Goal: Task Accomplishment & Management: Manage account settings

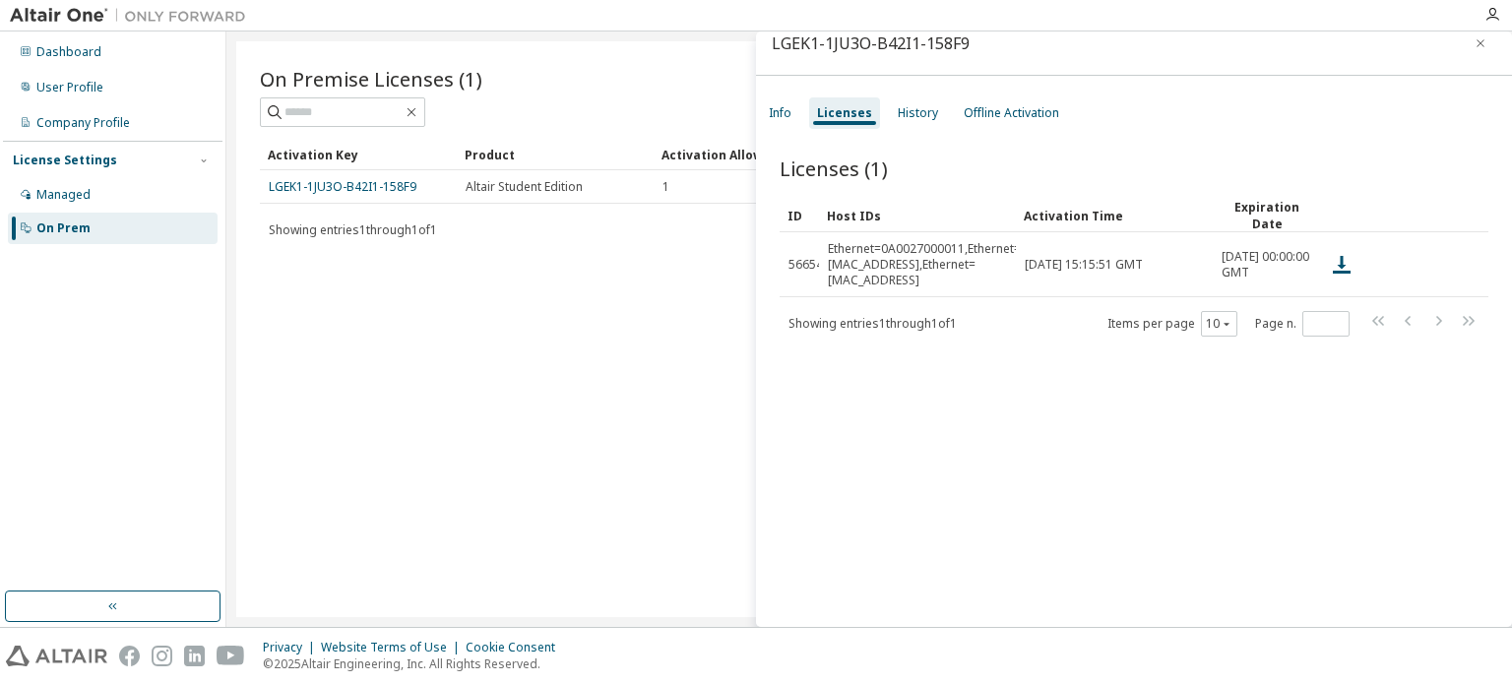
scroll to position [30, 0]
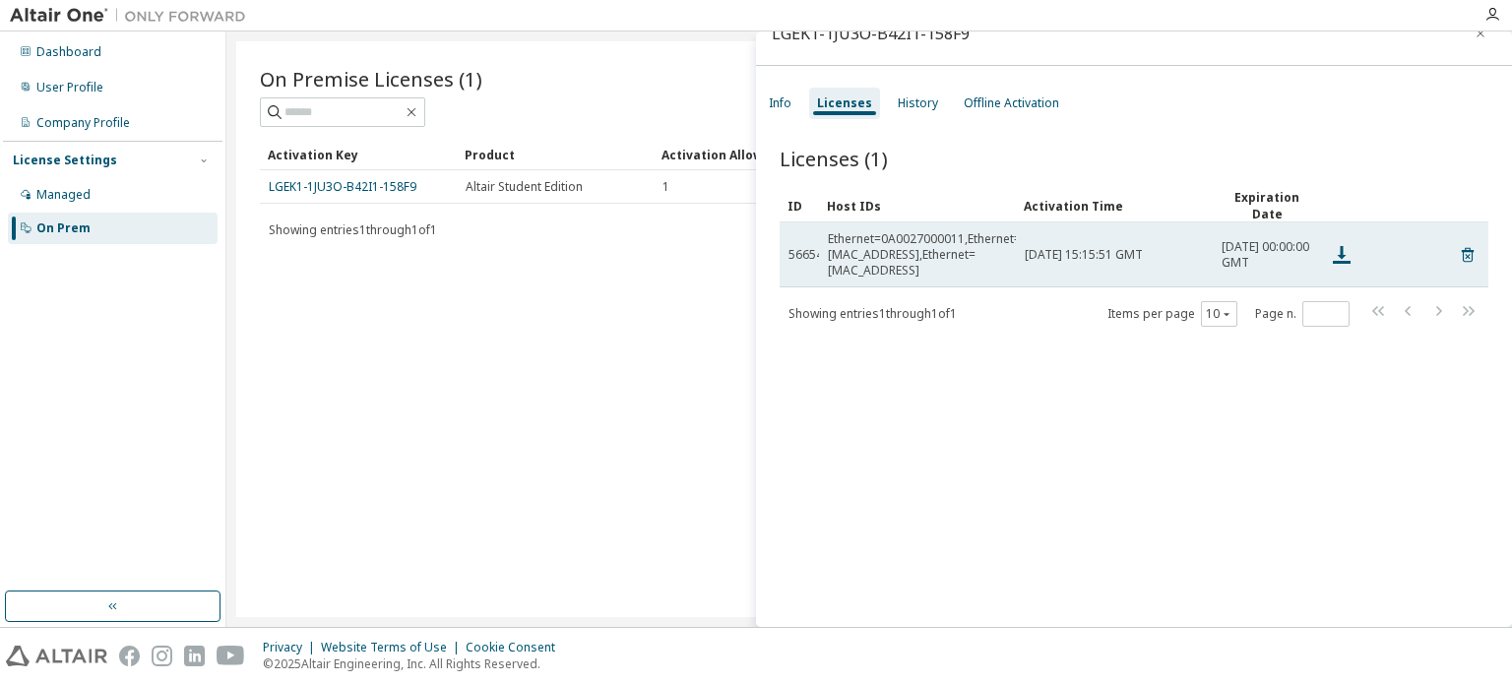
click at [937, 253] on td "Ethernet=0A0027000011,Ethernet=[MAC_ADDRESS],Ethernet=[MAC_ADDRESS]" at bounding box center [917, 254] width 197 height 65
click at [839, 247] on div "Ethernet=0A0027000011,Ethernet=[MAC_ADDRESS],Ethernet=[MAC_ADDRESS]" at bounding box center [924, 254] width 193 height 47
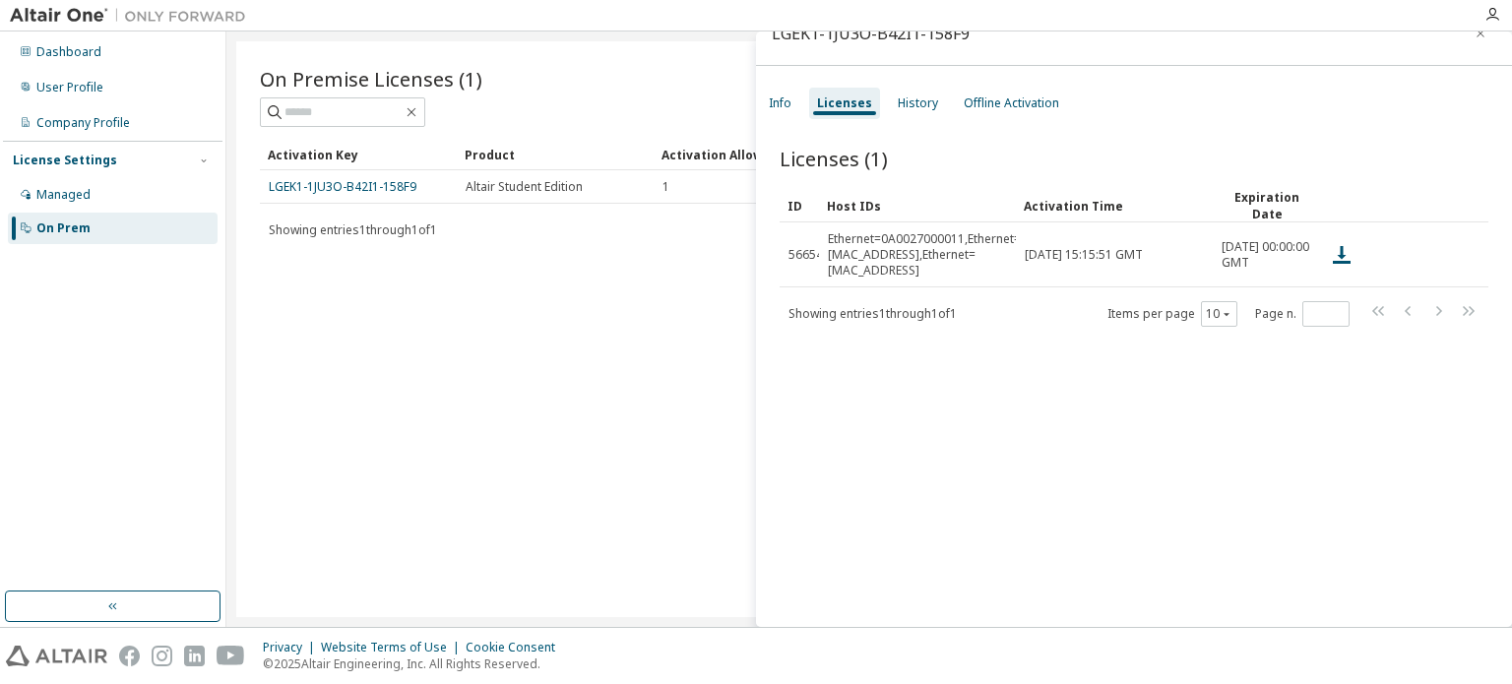
click at [595, 350] on div "On Premise Licenses (1) Clear Load Save Save As Field Operator Value Select fil…" at bounding box center [869, 329] width 1266 height 576
click at [675, 362] on div "On Premise Licenses (1) Clear Load Save Save As Field Operator Value Select fil…" at bounding box center [869, 329] width 1266 height 576
click at [1480, 37] on button "button" at bounding box center [1479, 33] width 31 height 31
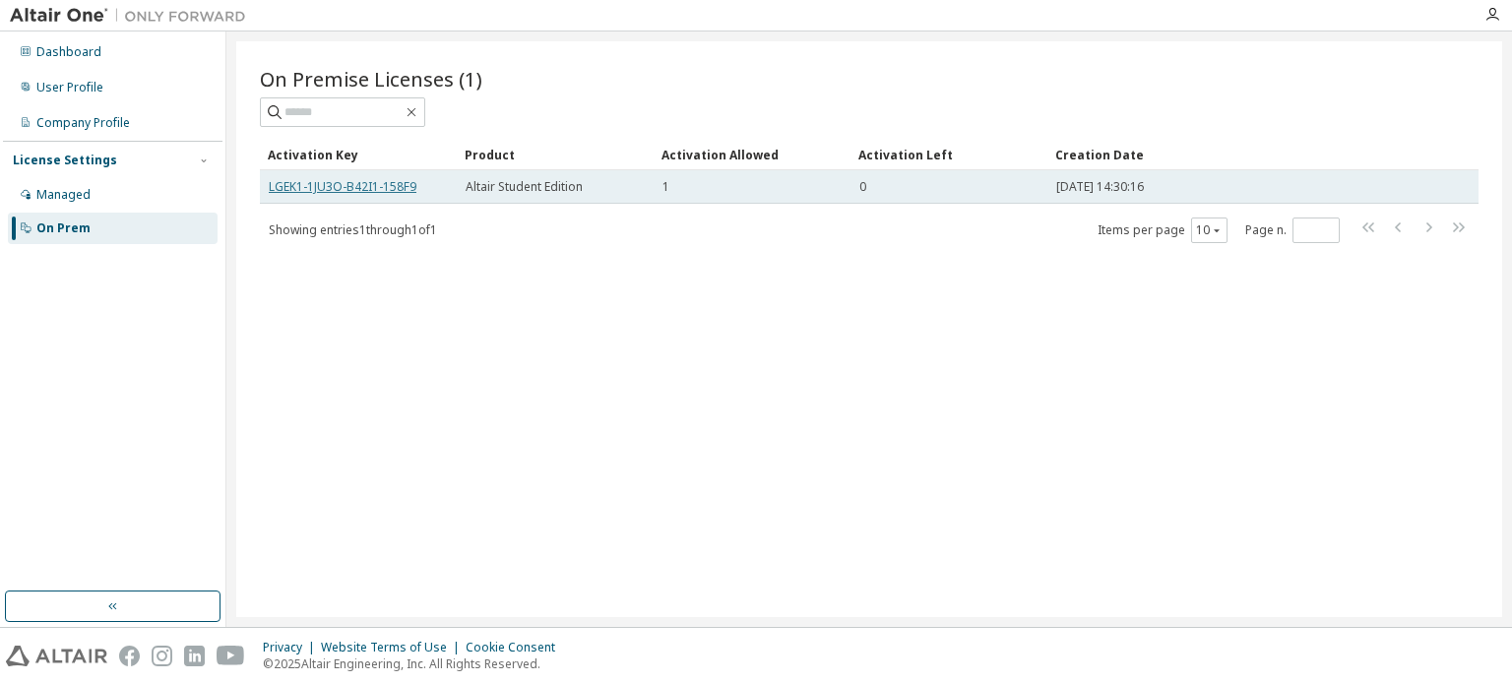
click at [390, 190] on link "LGEK1-1JU3O-B42I1-158F9" at bounding box center [343, 186] width 148 height 17
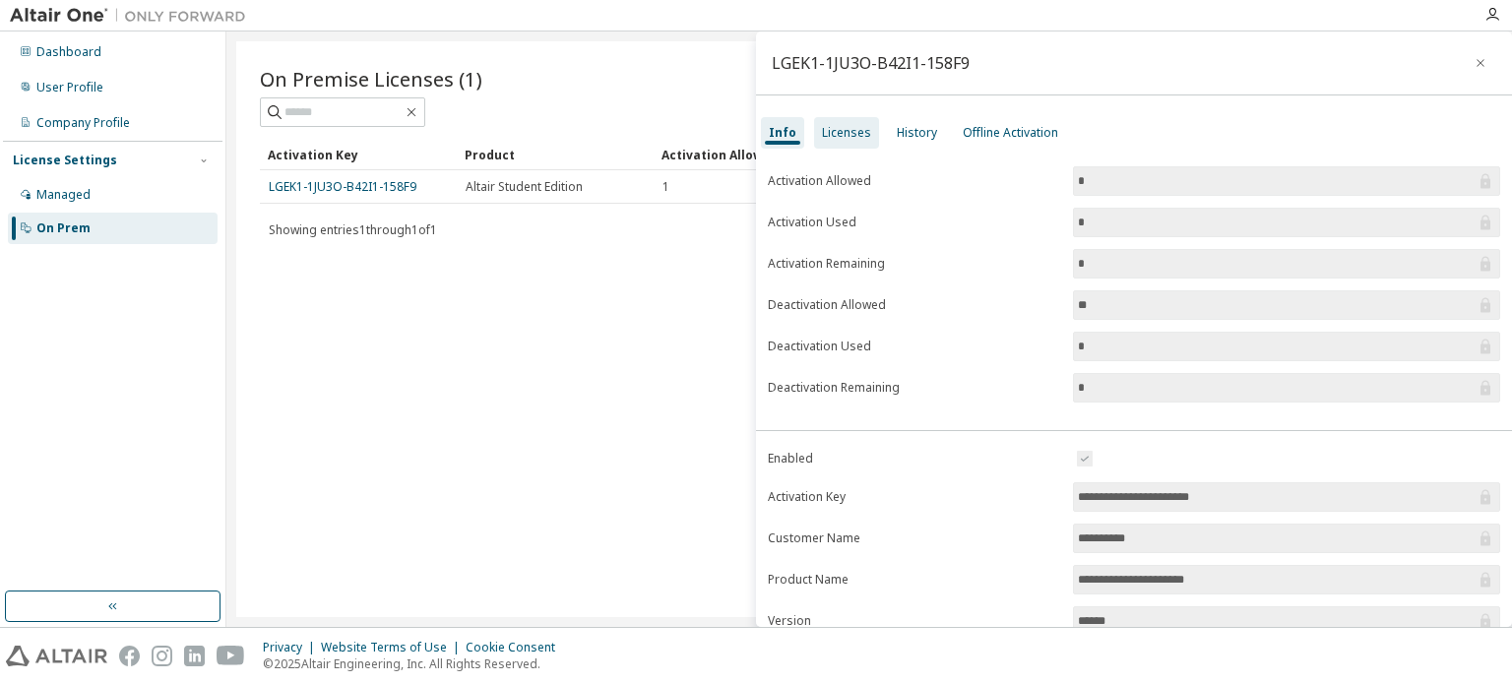
click at [822, 145] on div "Licenses" at bounding box center [846, 132] width 65 height 31
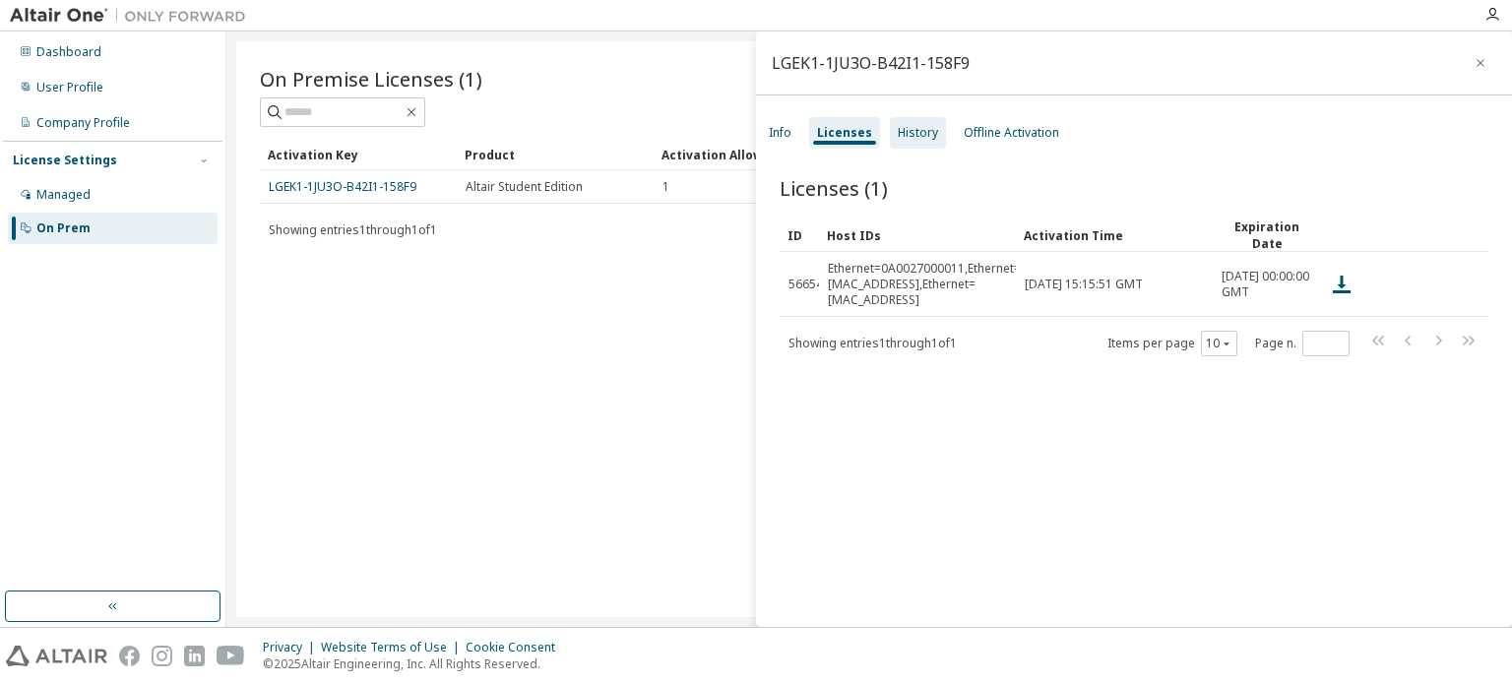
click at [908, 135] on div "History" at bounding box center [918, 133] width 40 height 16
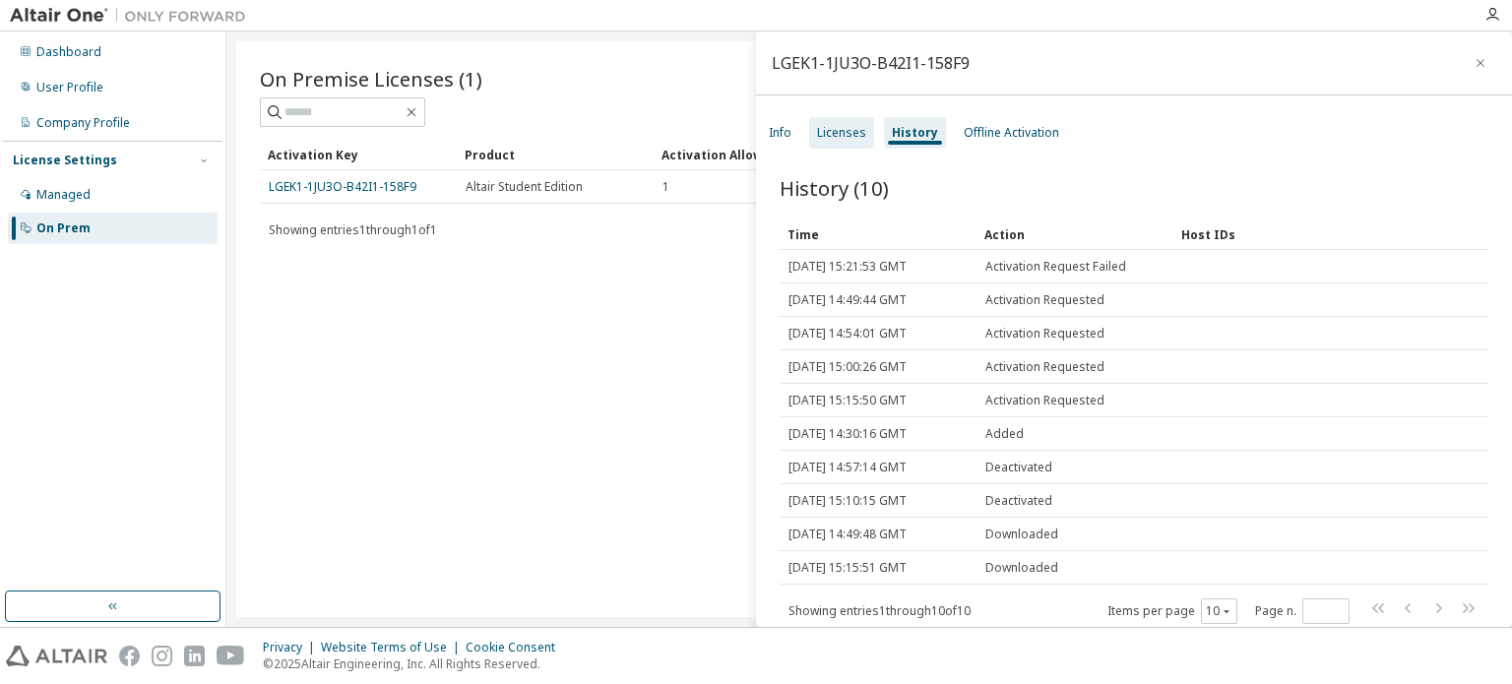
click at [852, 125] on div "Licenses" at bounding box center [841, 133] width 49 height 16
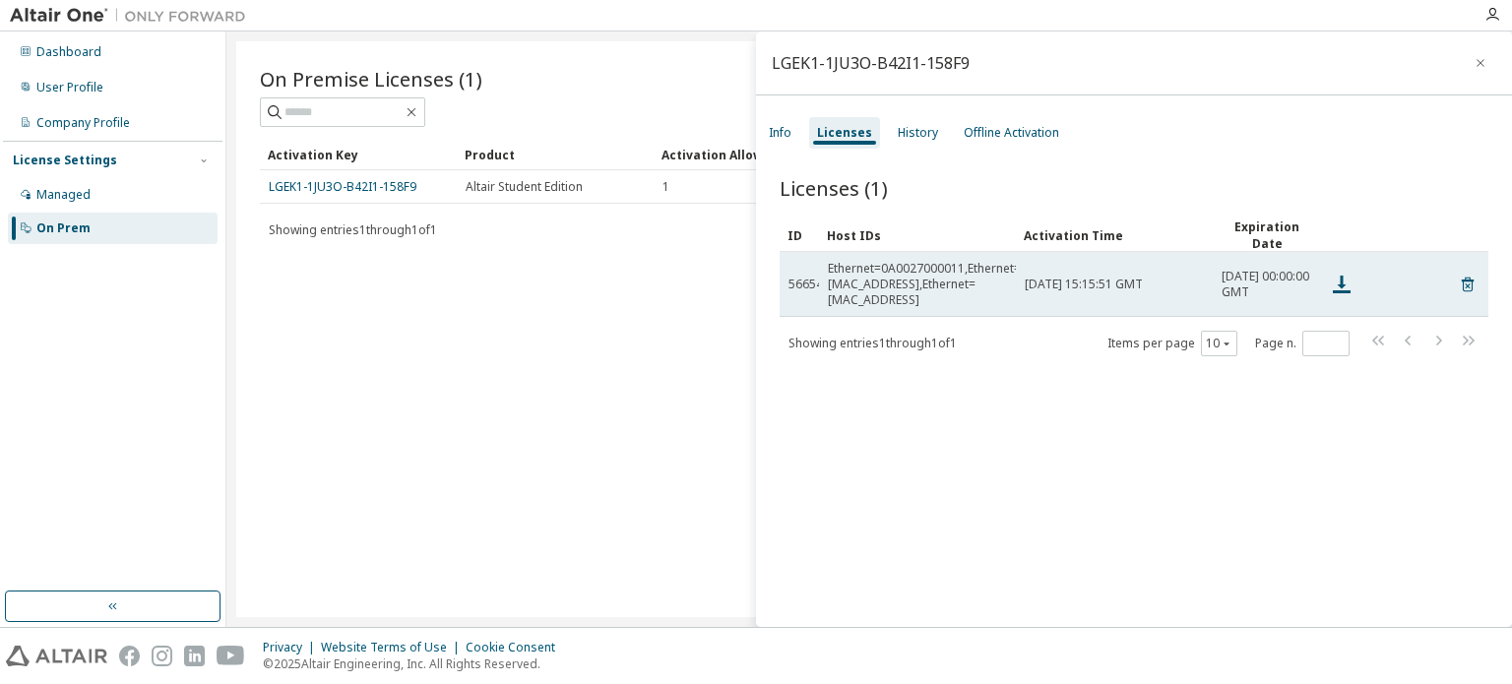
click at [812, 277] on span "56654" at bounding box center [805, 285] width 34 height 16
drag, startPoint x: 819, startPoint y: 274, endPoint x: 839, endPoint y: 273, distance: 19.7
click at [839, 273] on td "Ethernet=0A0027000011,Ethernet=[MAC_ADDRESS],Ethernet=[MAC_ADDRESS]" at bounding box center [917, 284] width 197 height 65
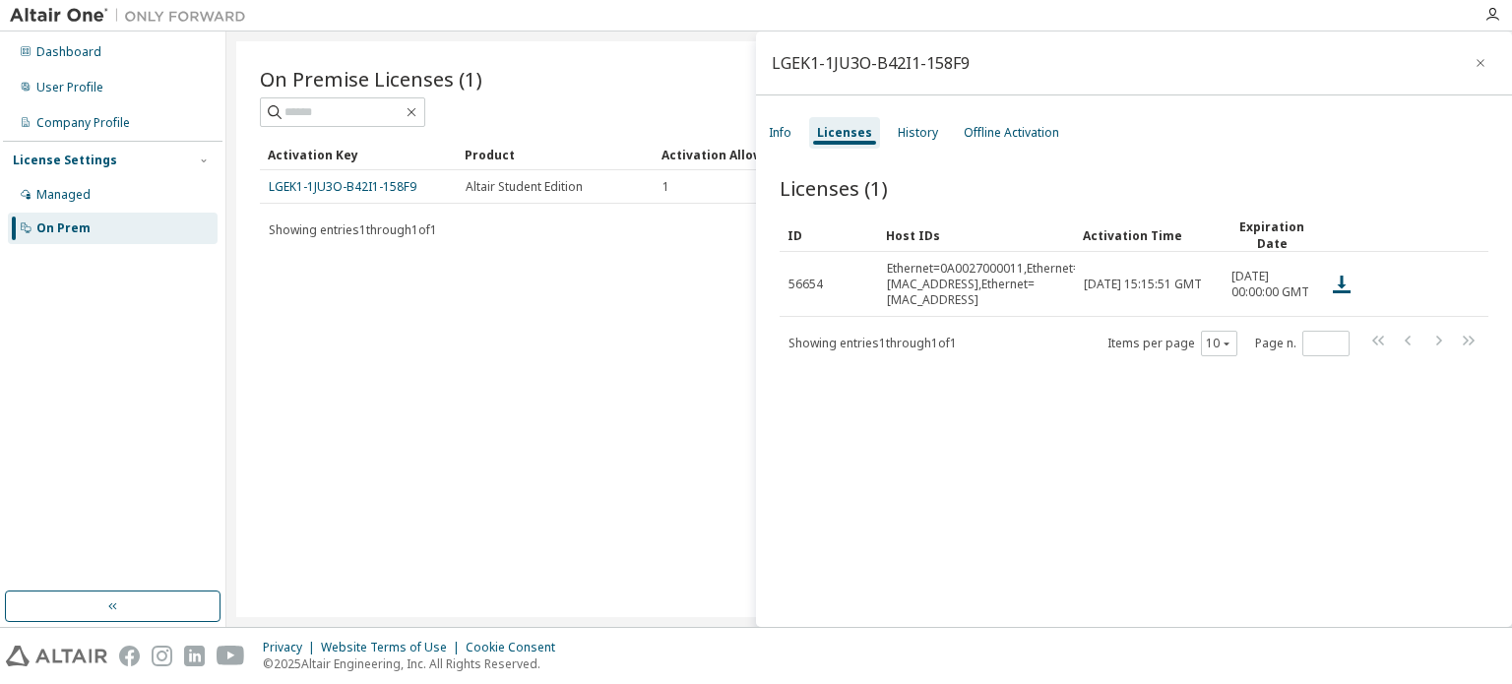
drag, startPoint x: 819, startPoint y: 231, endPoint x: 855, endPoint y: 227, distance: 36.6
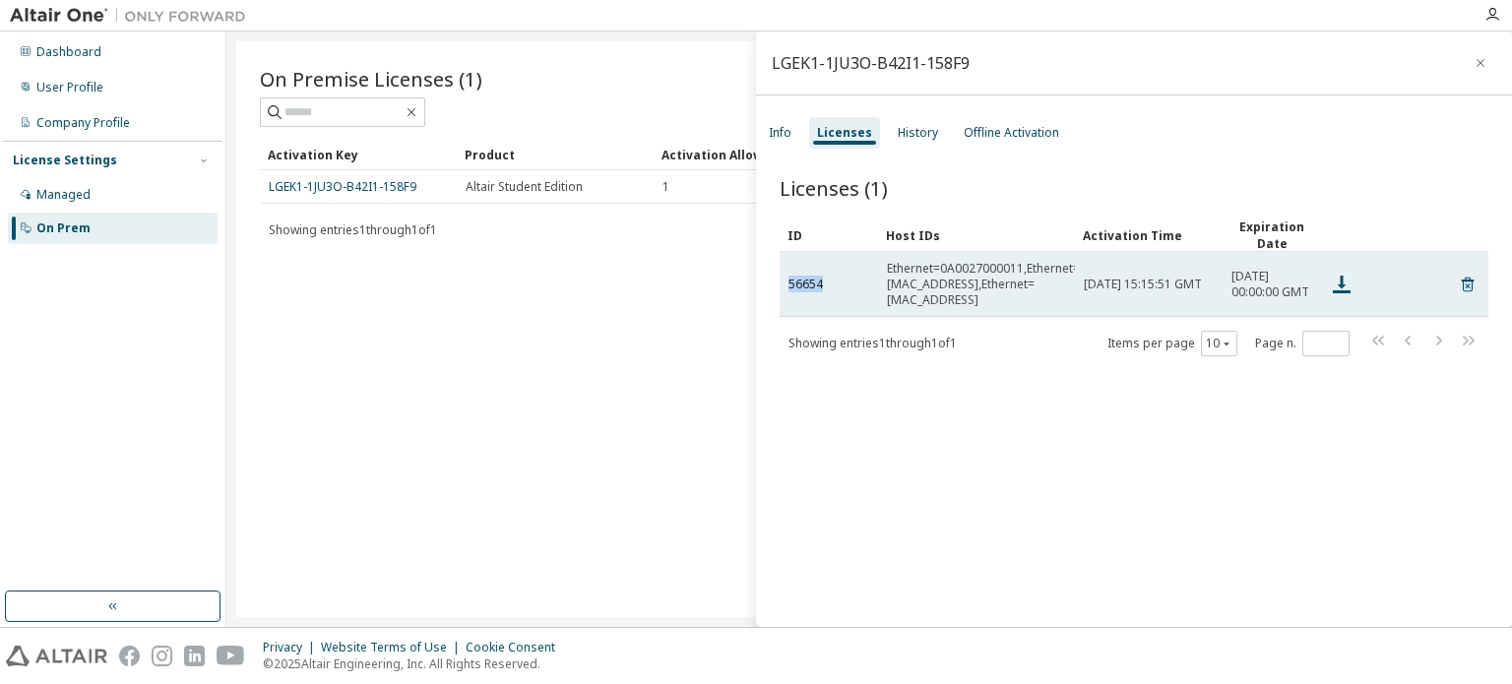
drag, startPoint x: 824, startPoint y: 281, endPoint x: 787, endPoint y: 283, distance: 36.5
click at [788, 283] on div "56654" at bounding box center [828, 285] width 81 height 16
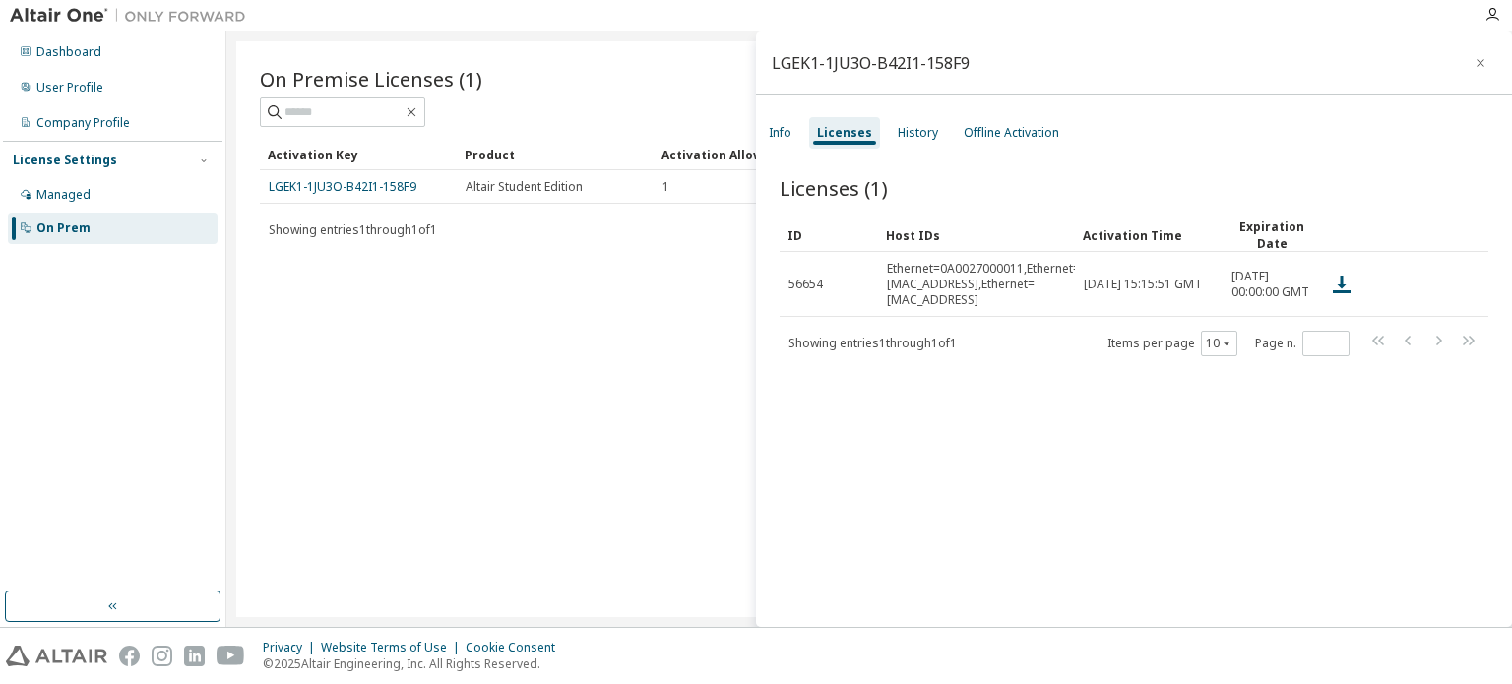
click at [782, 355] on div "Licenses (1) Clear Load Save Save As Field Operator Value Select filter Select …" at bounding box center [1134, 404] width 756 height 507
drag, startPoint x: 785, startPoint y: 337, endPoint x: 970, endPoint y: 327, distance: 185.3
click at [970, 329] on div "Showing entries 1 through 1 of 1 Items per page 10 Page n. *" at bounding box center [1133, 343] width 709 height 29
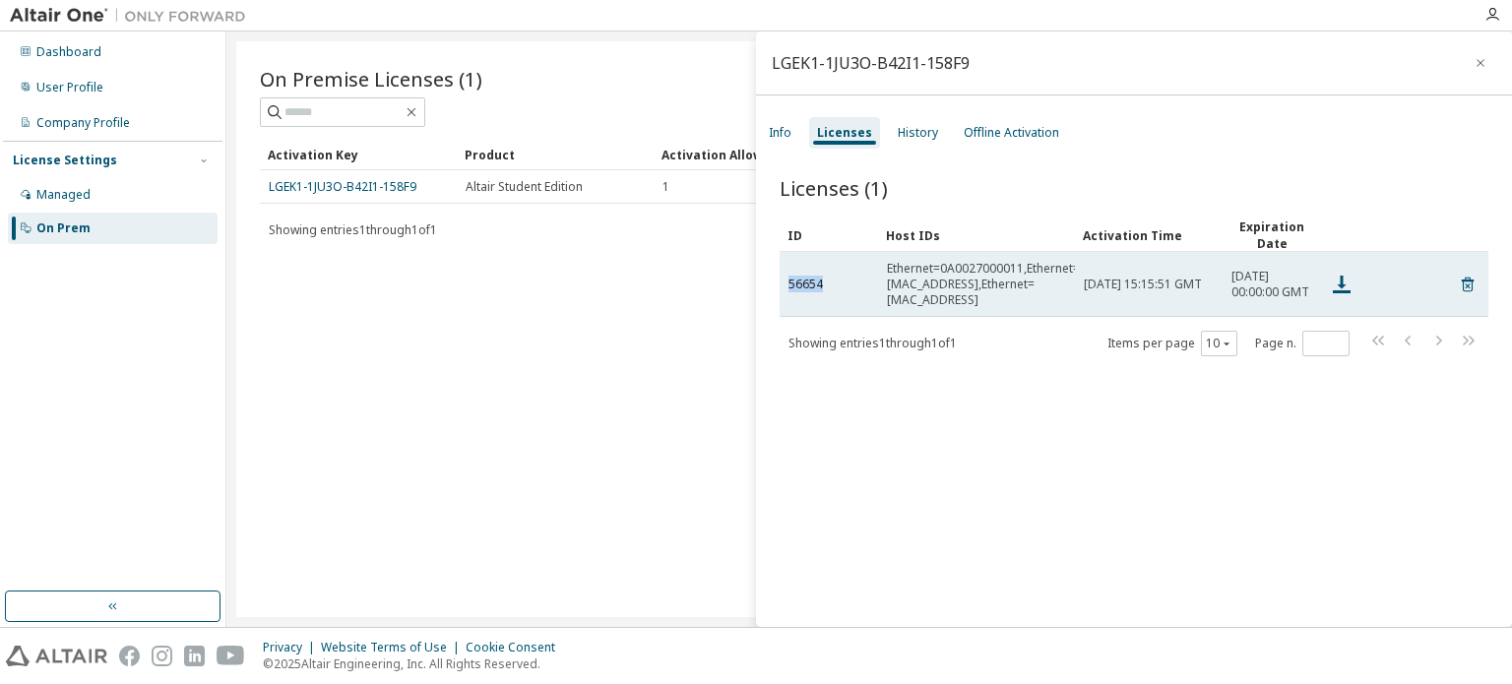
drag, startPoint x: 831, startPoint y: 283, endPoint x: 779, endPoint y: 280, distance: 51.3
click at [779, 280] on td "56654" at bounding box center [828, 284] width 98 height 65
click at [830, 296] on td "56654" at bounding box center [828, 284] width 98 height 65
drag, startPoint x: 820, startPoint y: 280, endPoint x: 782, endPoint y: 282, distance: 37.5
click at [782, 282] on td "56654" at bounding box center [828, 284] width 98 height 65
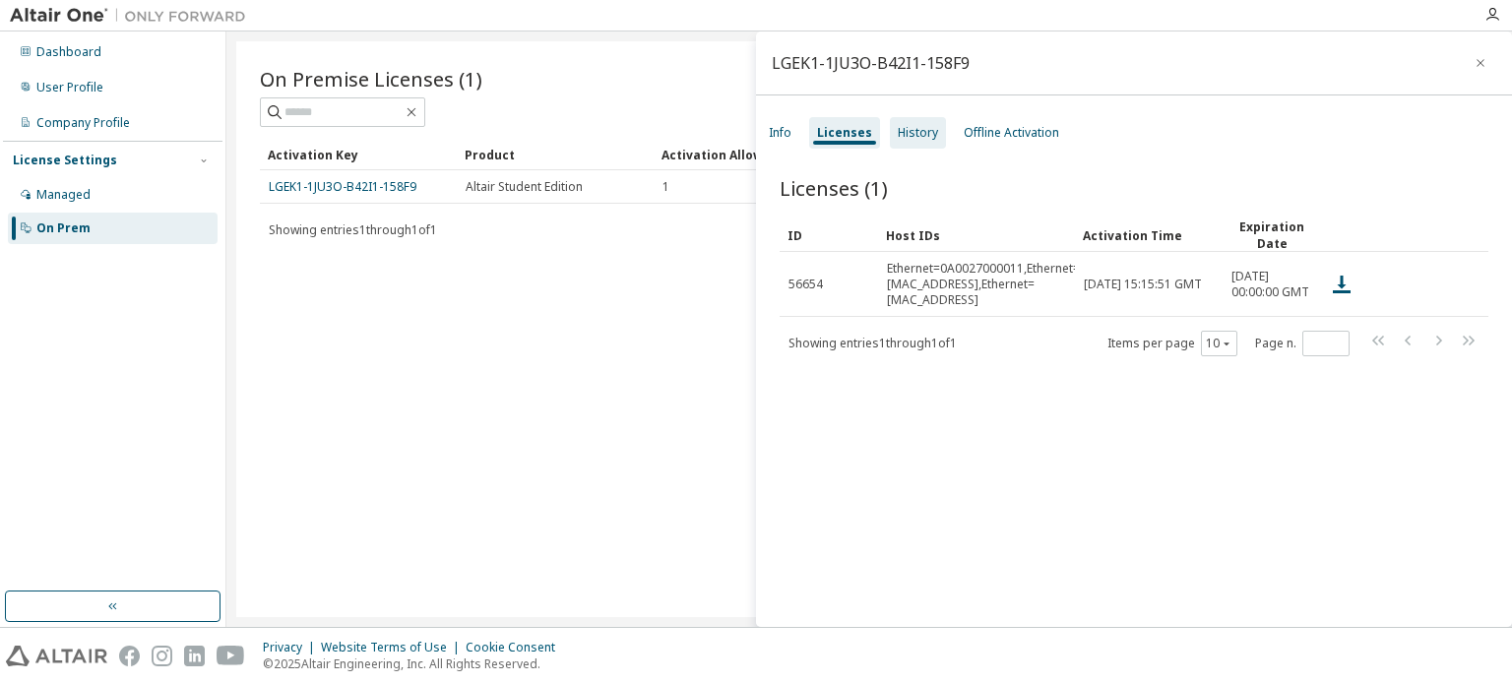
click at [892, 145] on div "History" at bounding box center [918, 132] width 56 height 31
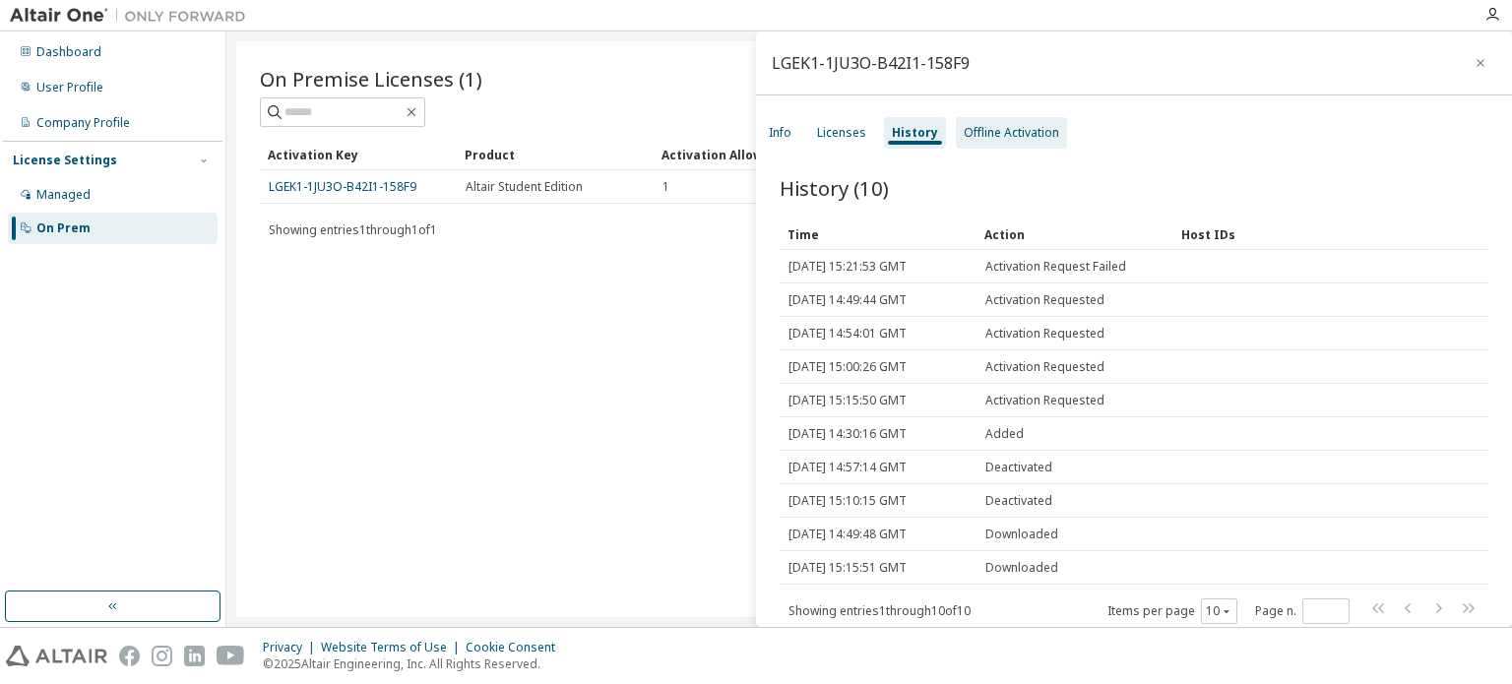
click at [990, 119] on div "Offline Activation" at bounding box center [1011, 132] width 111 height 31
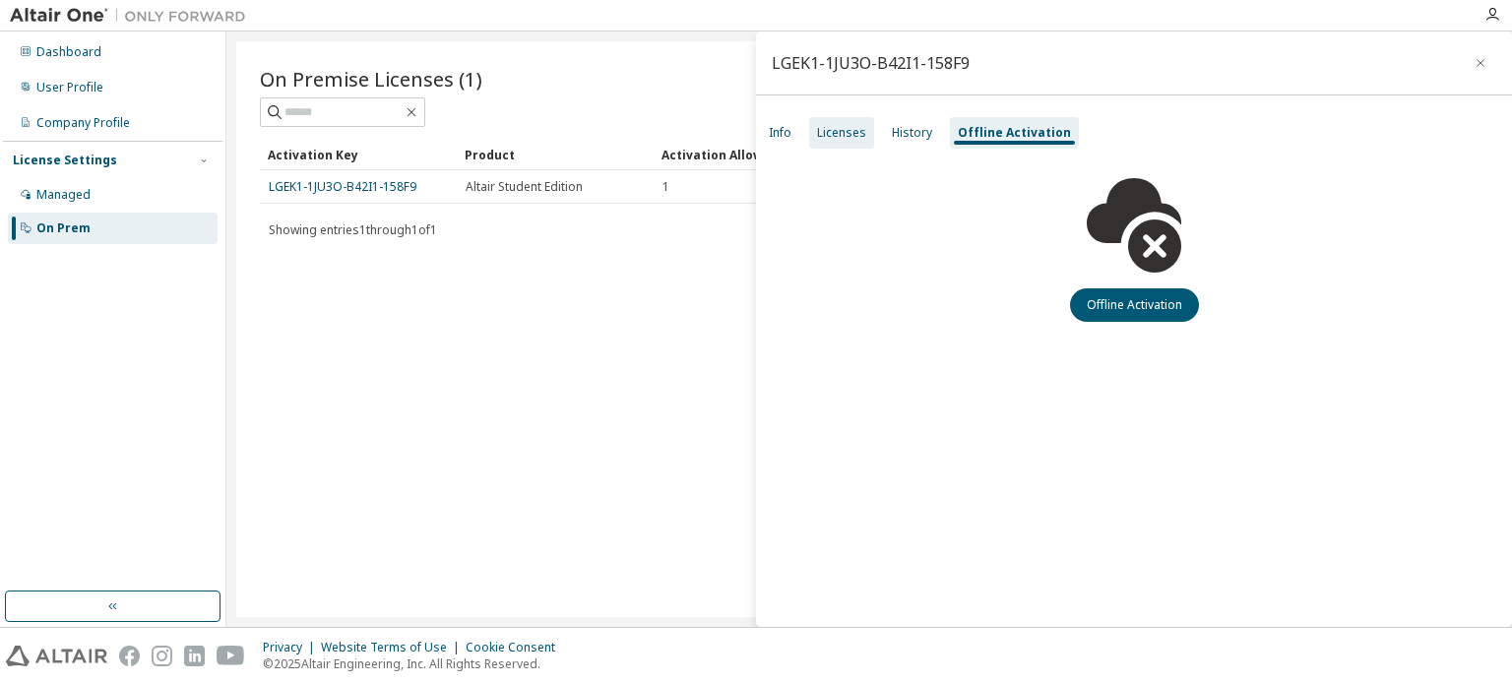
click at [850, 143] on div "Licenses" at bounding box center [841, 132] width 65 height 31
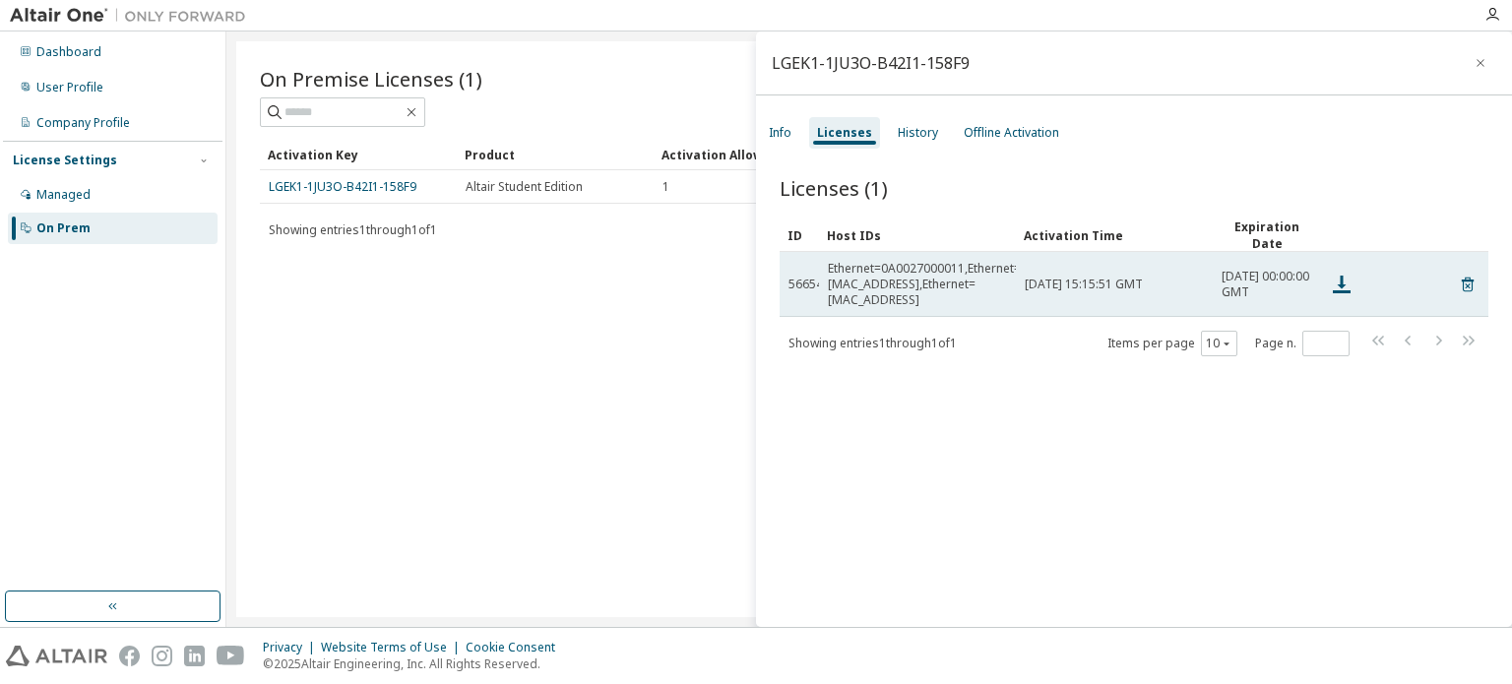
click at [840, 275] on div "Ethernet=0A0027000011,Ethernet=[MAC_ADDRESS],Ethernet=[MAC_ADDRESS]" at bounding box center [924, 284] width 193 height 47
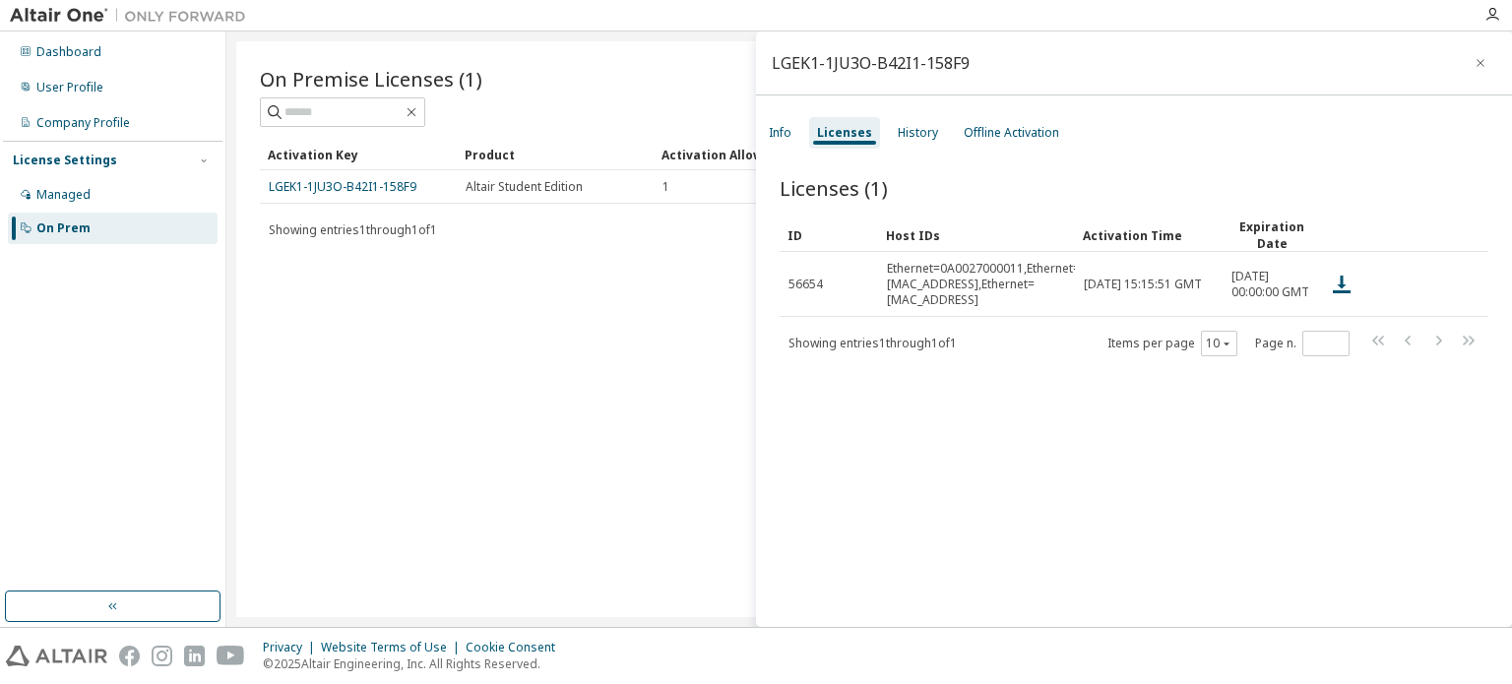
drag, startPoint x: 816, startPoint y: 235, endPoint x: 855, endPoint y: 231, distance: 39.6
click at [712, 272] on div "On Premise Licenses (1) Clear Load Save Save As Field Operator Value Select fil…" at bounding box center [869, 329] width 1266 height 576
click at [1473, 61] on icon "button" at bounding box center [1480, 63] width 14 height 16
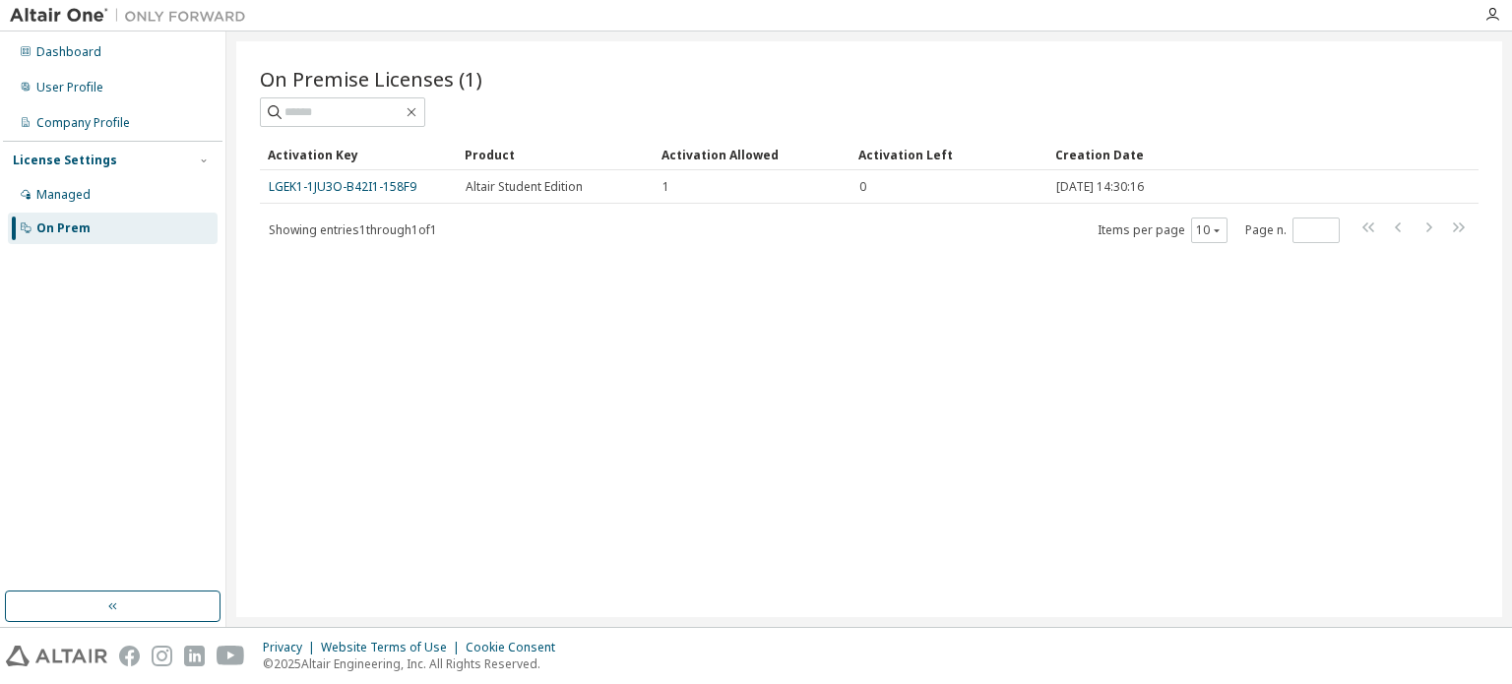
click at [842, 319] on div "On Premise Licenses (1) Clear Load Save Save As Field Operator Value Select fil…" at bounding box center [869, 329] width 1266 height 576
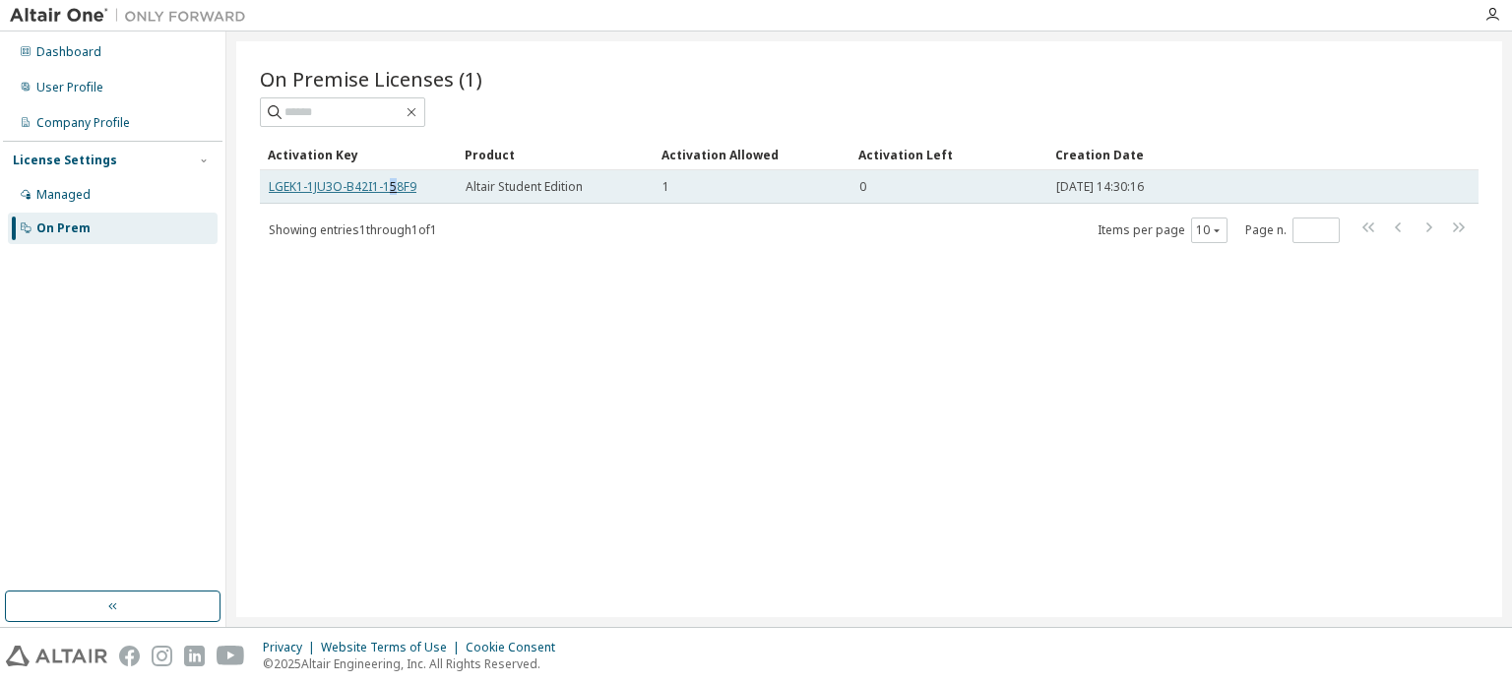
click at [386, 189] on link "LGEK1-1JU3O-B42I1-158F9" at bounding box center [343, 186] width 148 height 17
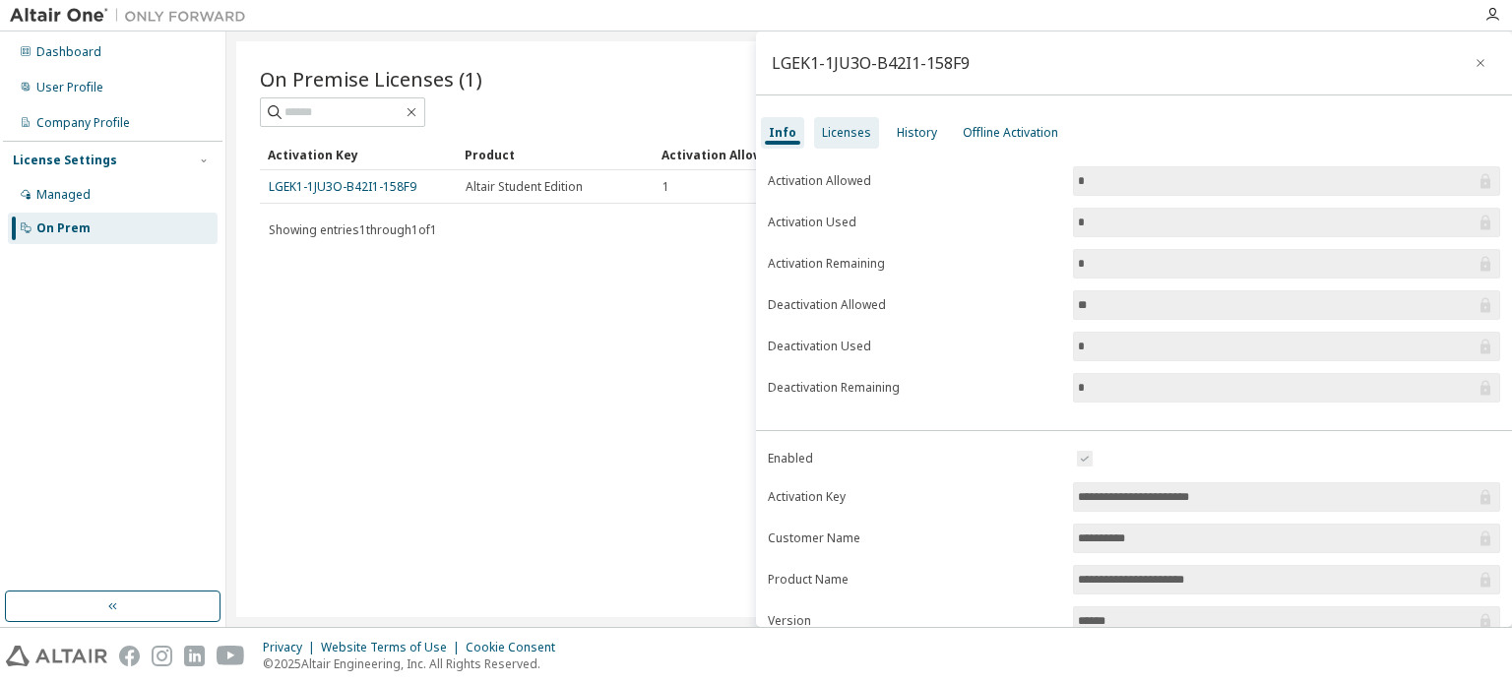
click at [849, 126] on div "Licenses" at bounding box center [846, 133] width 49 height 16
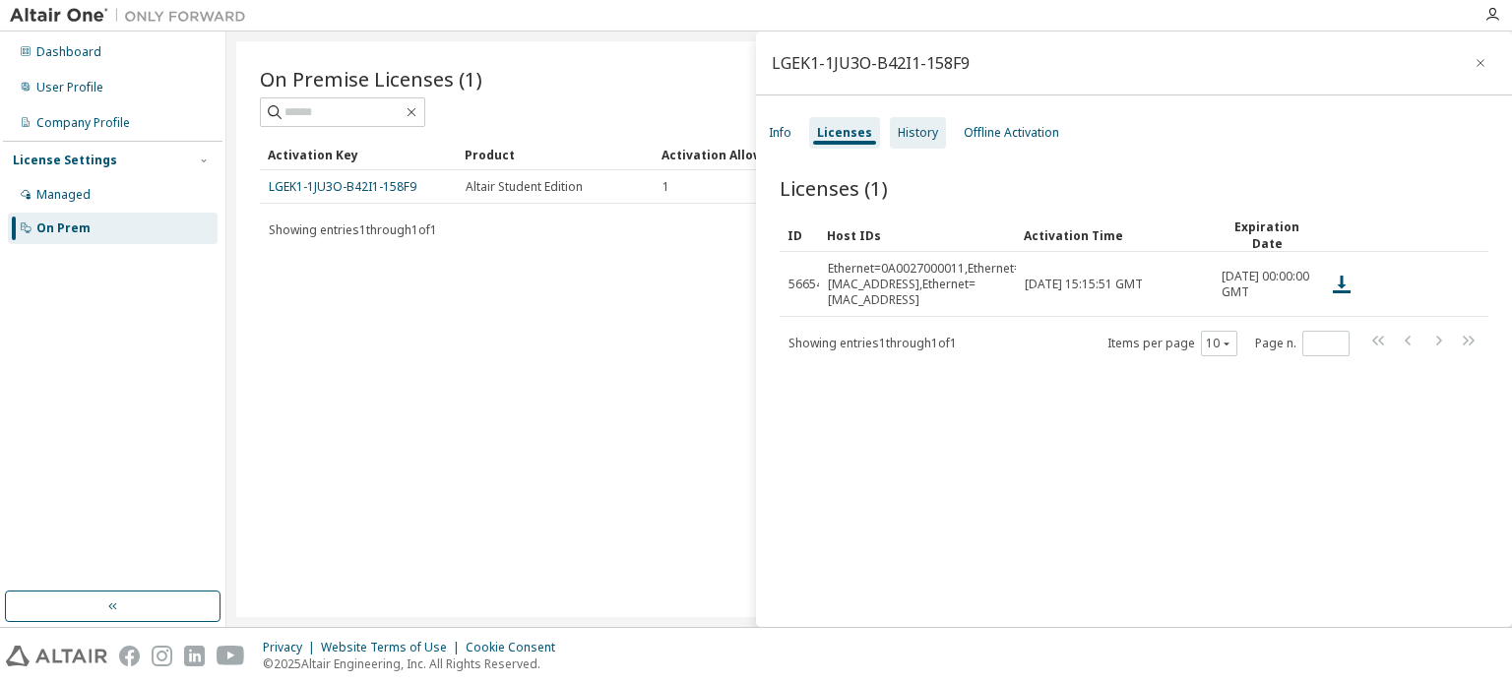
click at [919, 137] on div "History" at bounding box center [918, 133] width 40 height 16
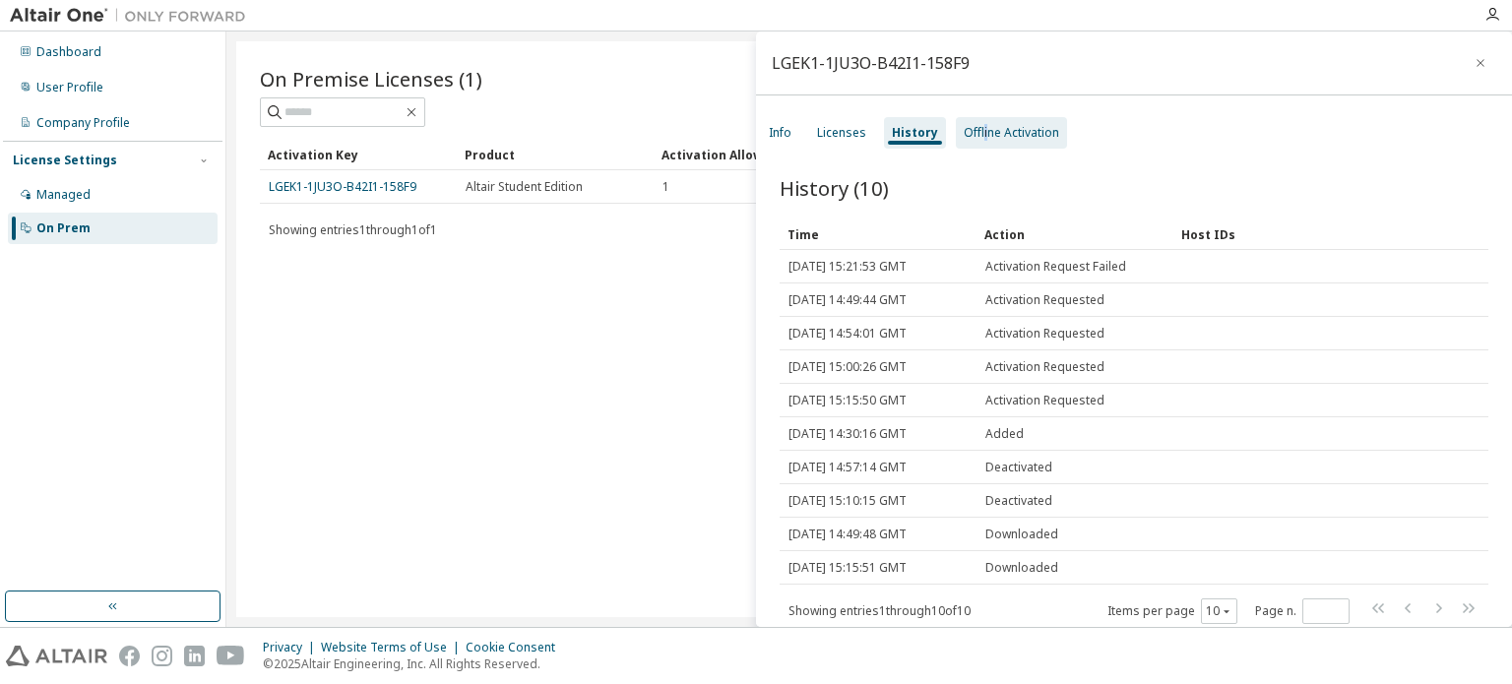
click at [980, 137] on div "Offline Activation" at bounding box center [1011, 133] width 95 height 16
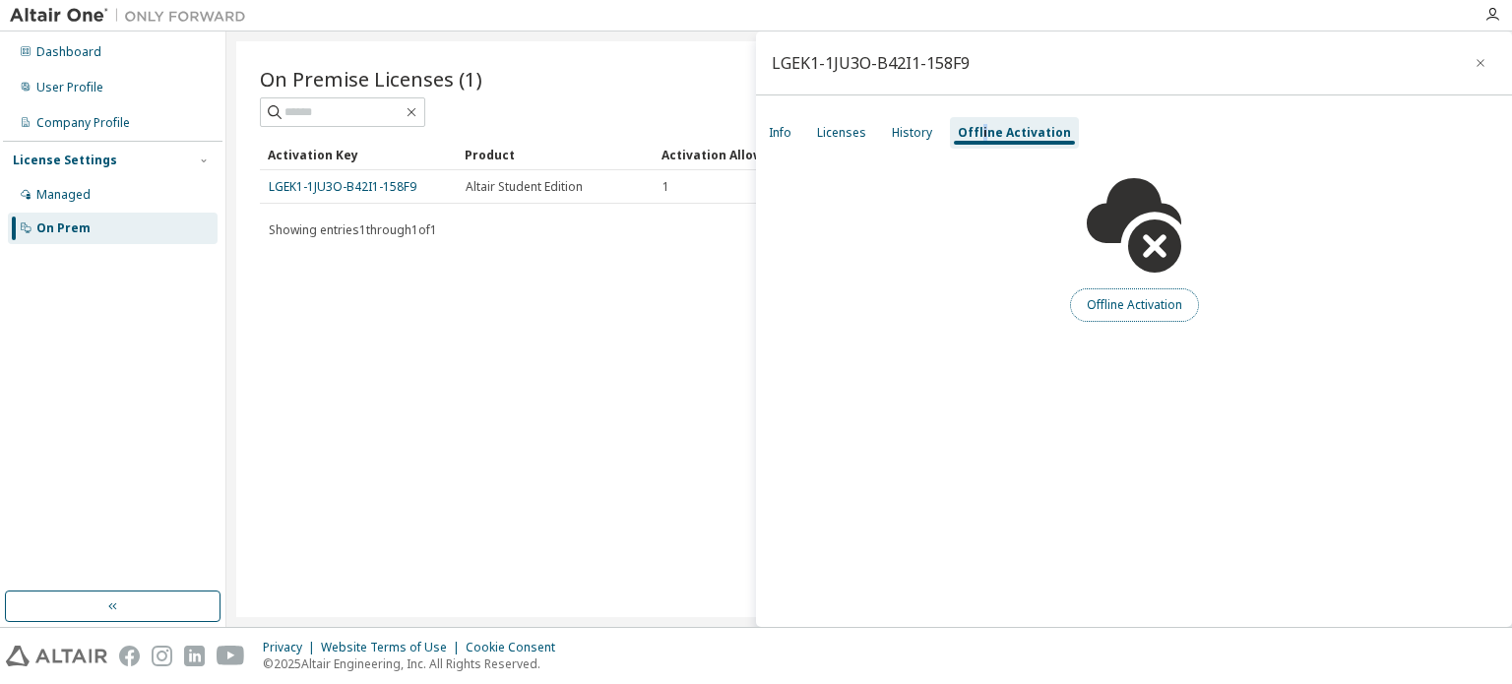
click at [1119, 305] on button "Offline Activation" at bounding box center [1134, 304] width 129 height 33
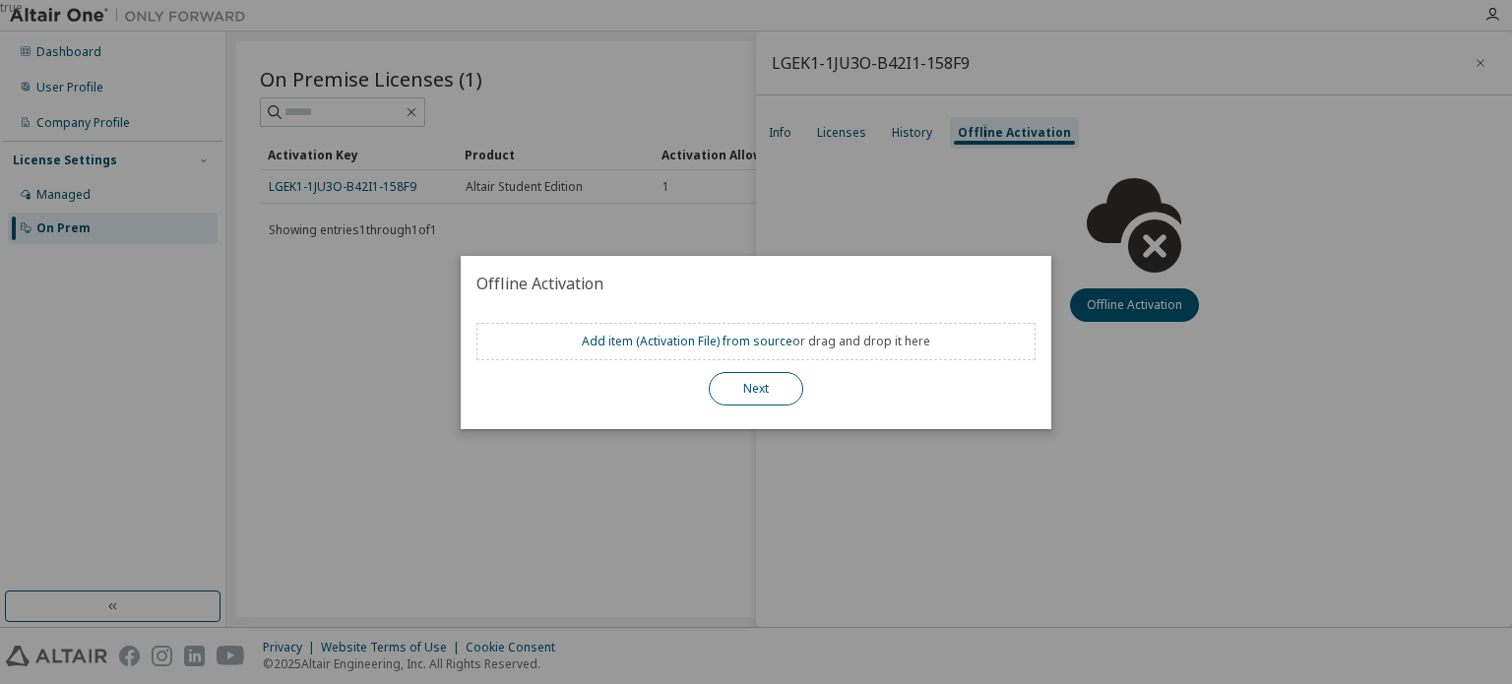
click at [769, 388] on button "Next" at bounding box center [756, 388] width 94 height 33
click at [759, 342] on link "Add item ( Activation File ) from source" at bounding box center [687, 341] width 211 height 17
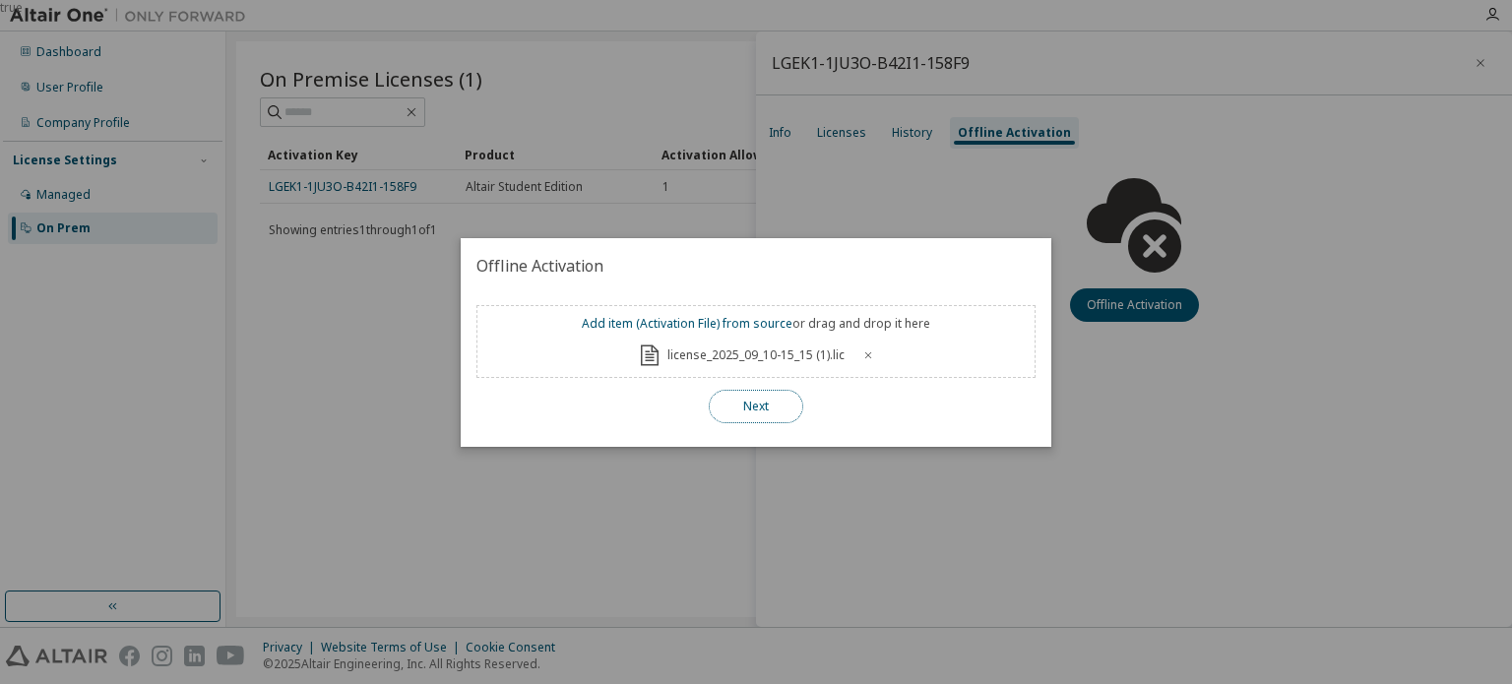
click at [764, 408] on button "Next" at bounding box center [756, 406] width 94 height 33
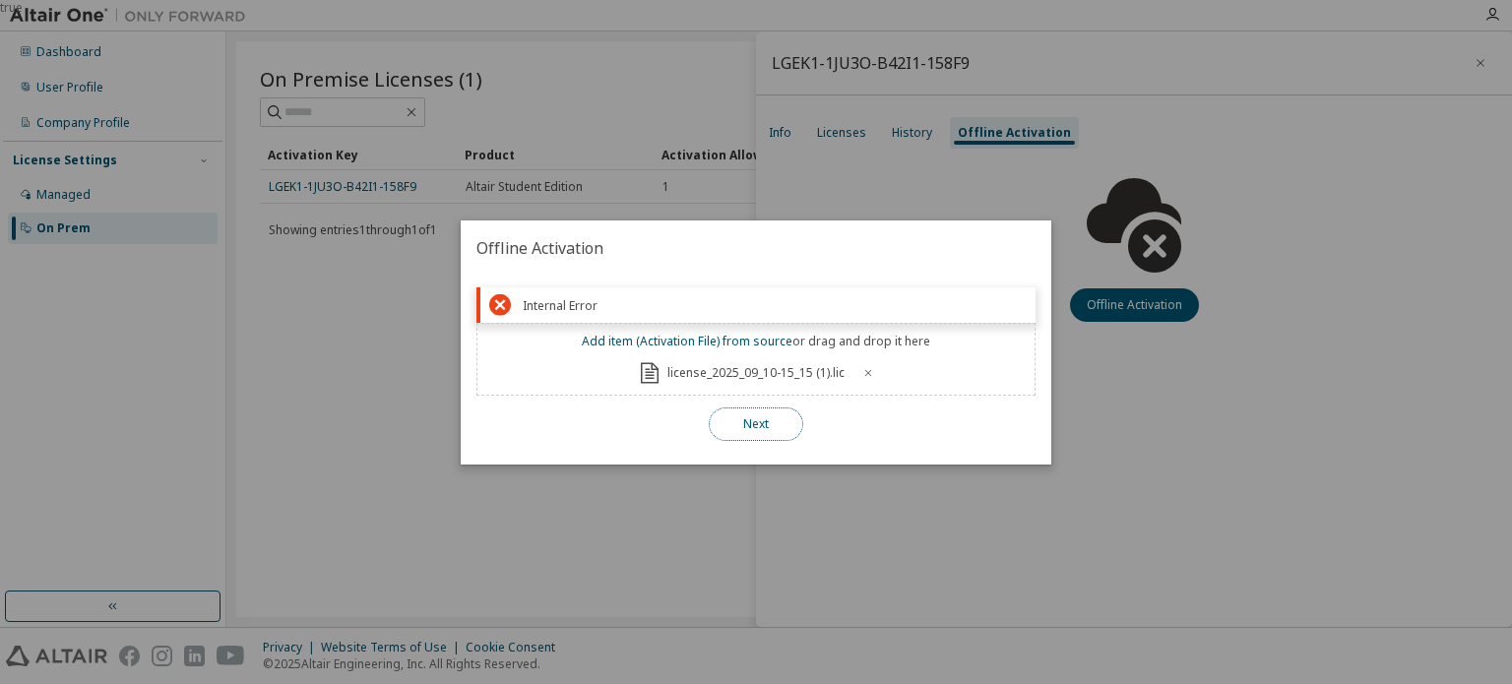
click at [764, 408] on button "Next" at bounding box center [756, 423] width 94 height 33
click at [864, 370] on icon at bounding box center [868, 373] width 12 height 12
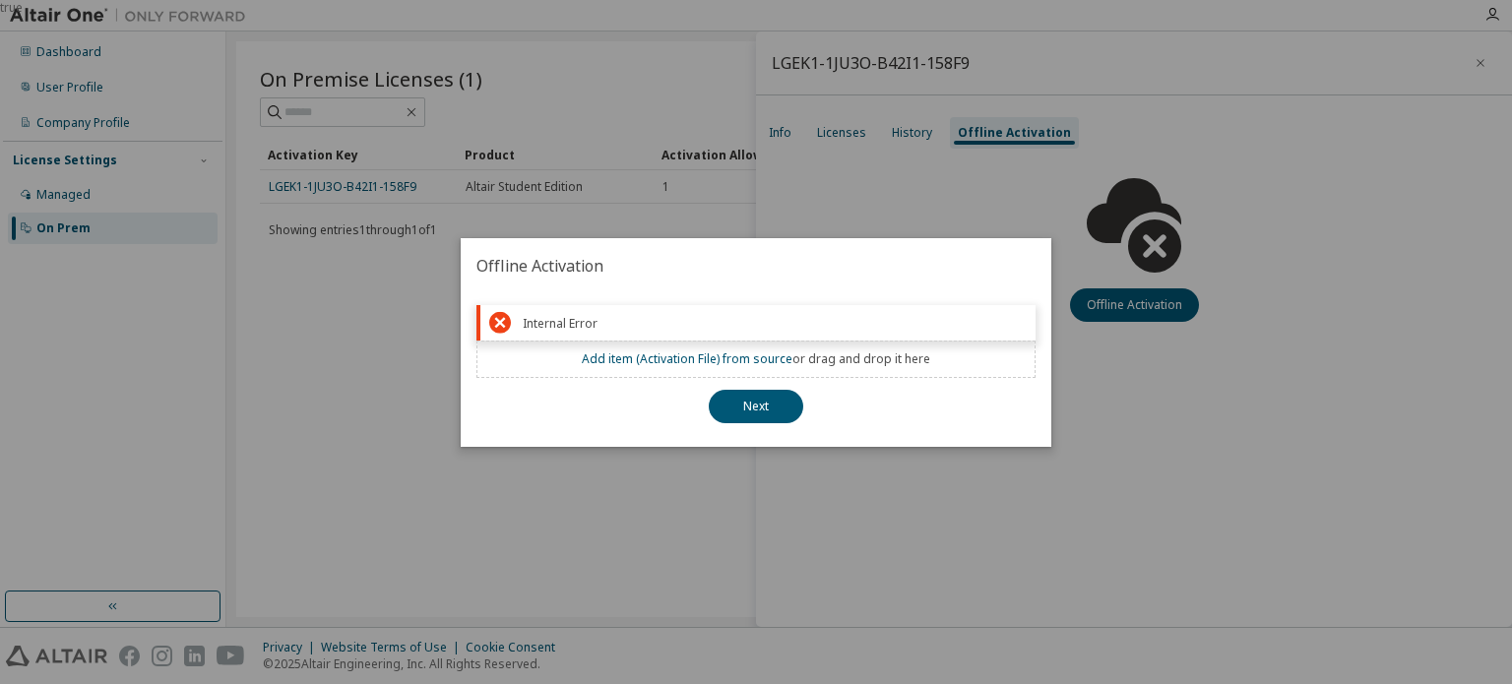
click at [966, 219] on div "true" at bounding box center [756, 342] width 1512 height 684
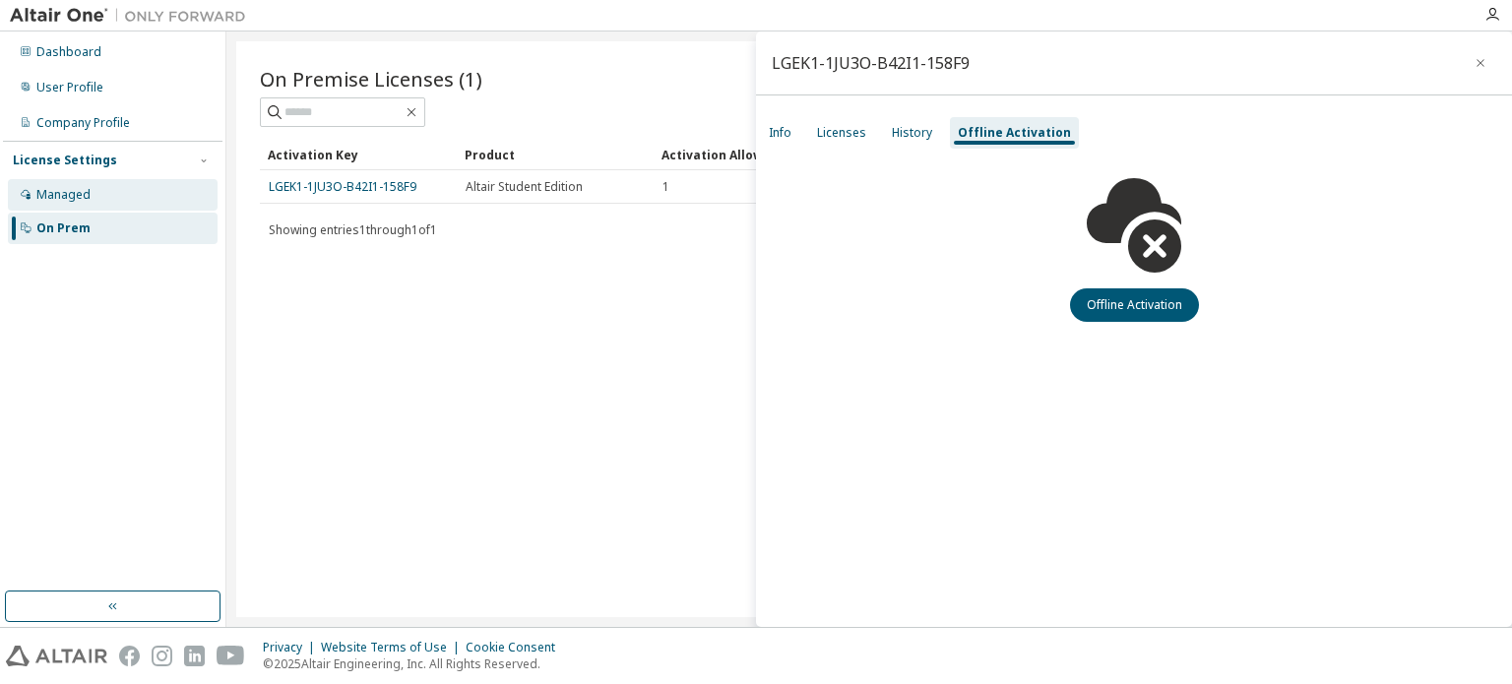
click at [94, 188] on div "Managed" at bounding box center [113, 194] width 210 height 31
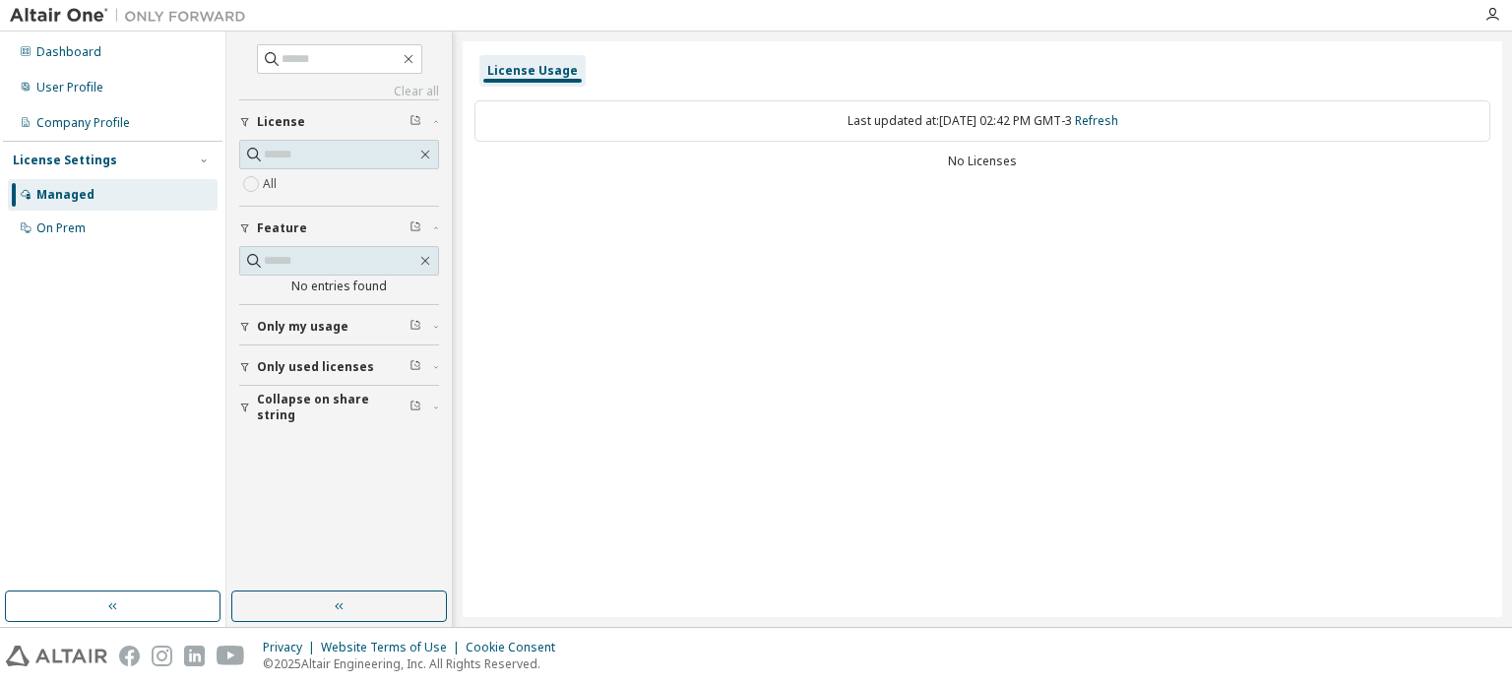
click at [425, 125] on div "License" at bounding box center [345, 122] width 176 height 16
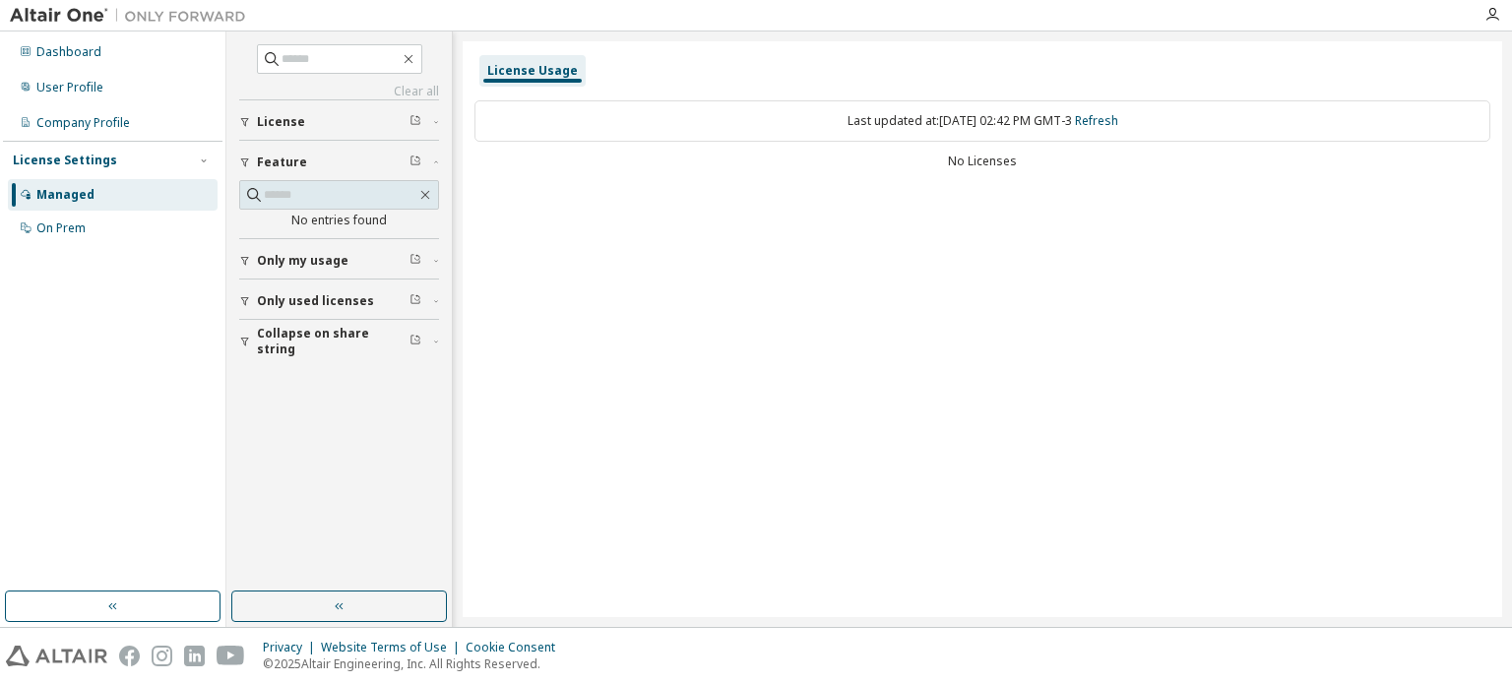
click at [407, 122] on div "License" at bounding box center [345, 122] width 176 height 16
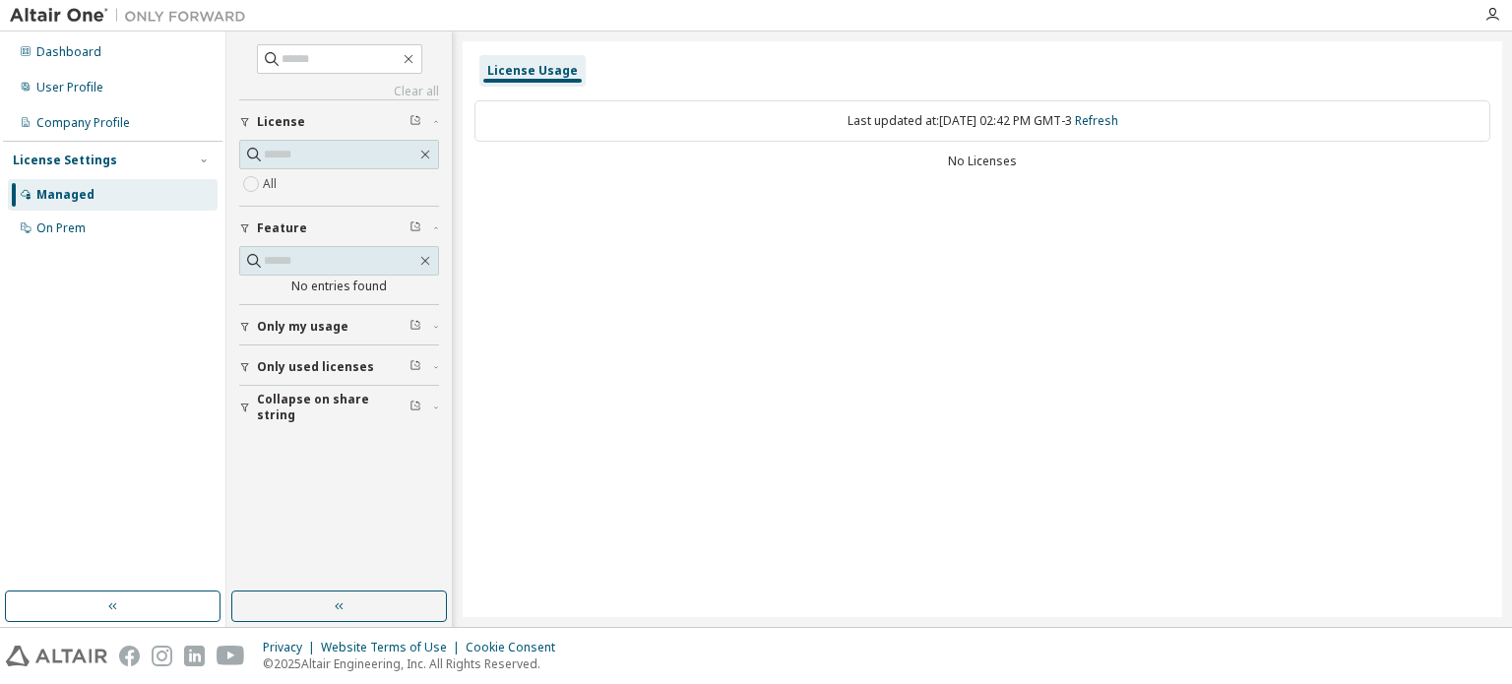
click at [268, 322] on span "Only my usage" at bounding box center [303, 327] width 92 height 16
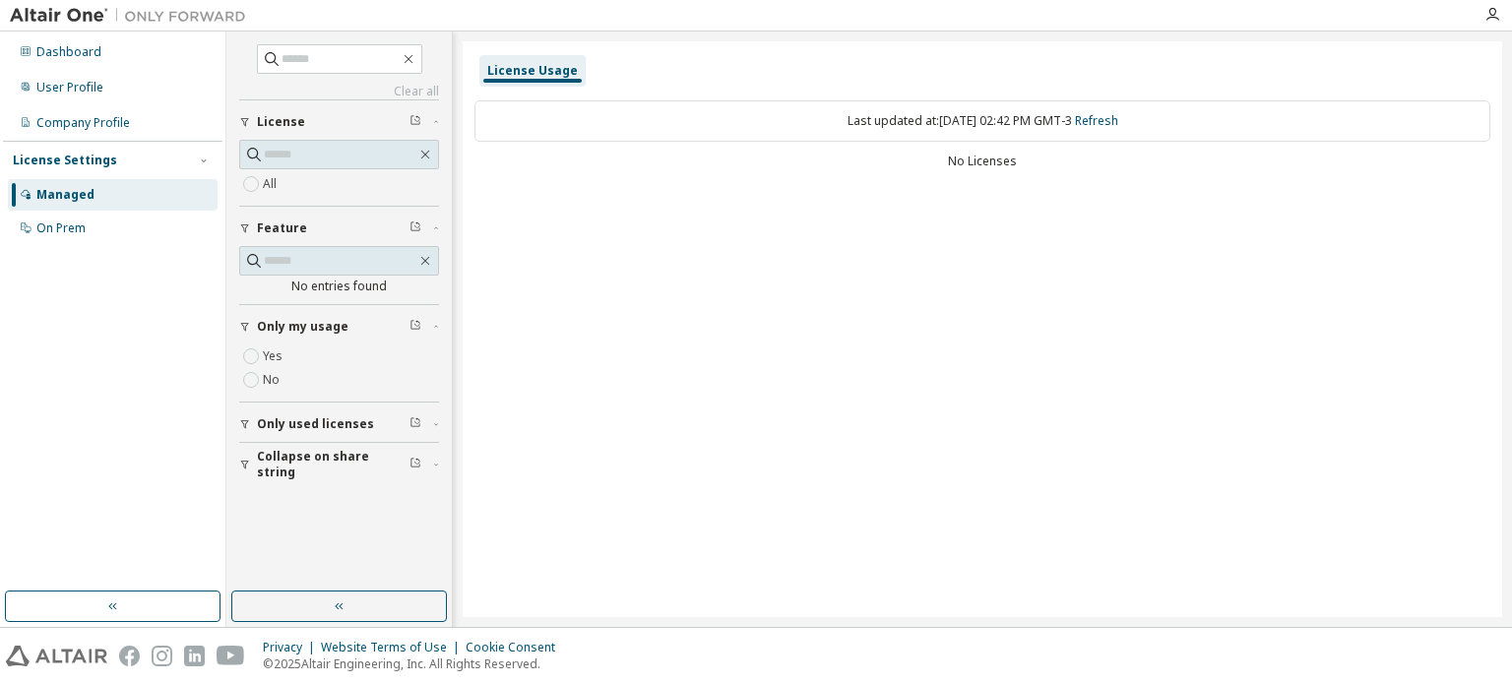
click at [263, 421] on span "Only used licenses" at bounding box center [315, 424] width 117 height 16
click at [283, 523] on span "Collapse on share string" at bounding box center [333, 521] width 153 height 31
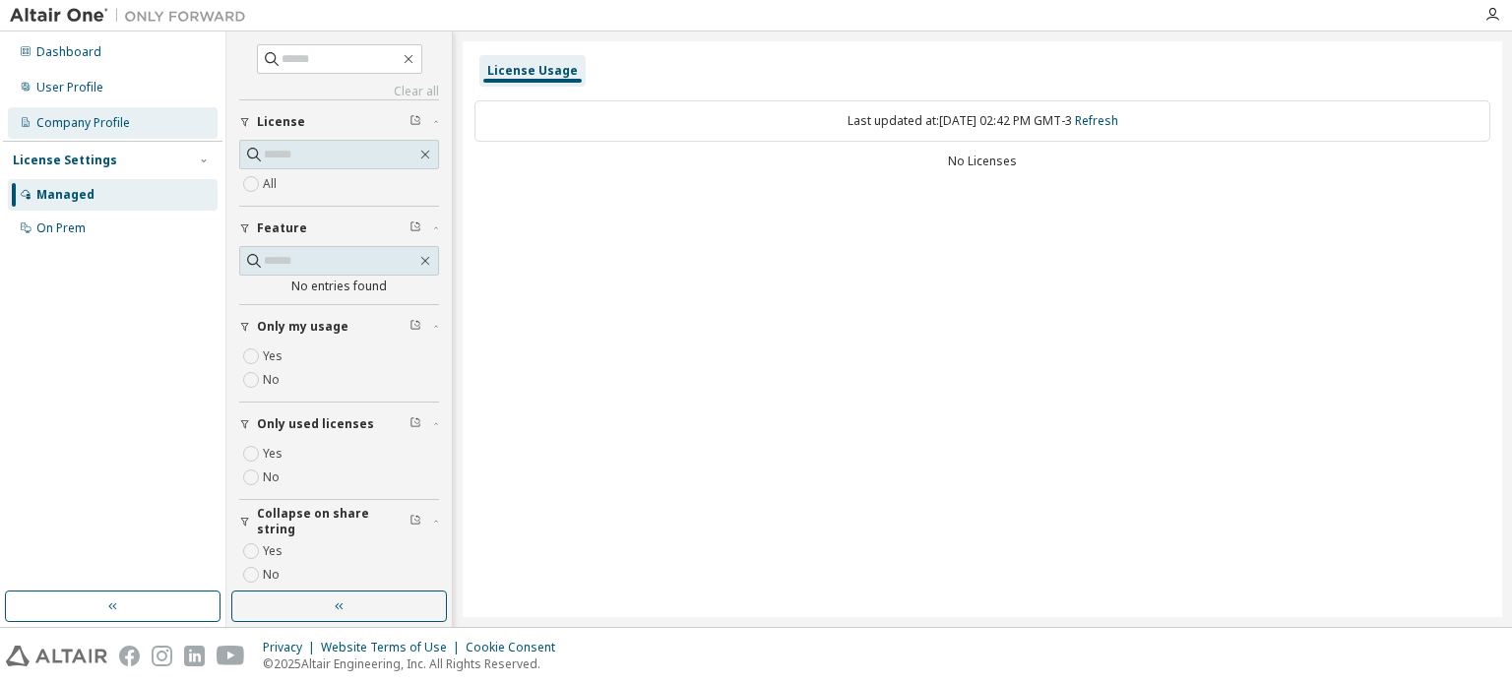
click at [73, 111] on div "Company Profile" at bounding box center [113, 122] width 210 height 31
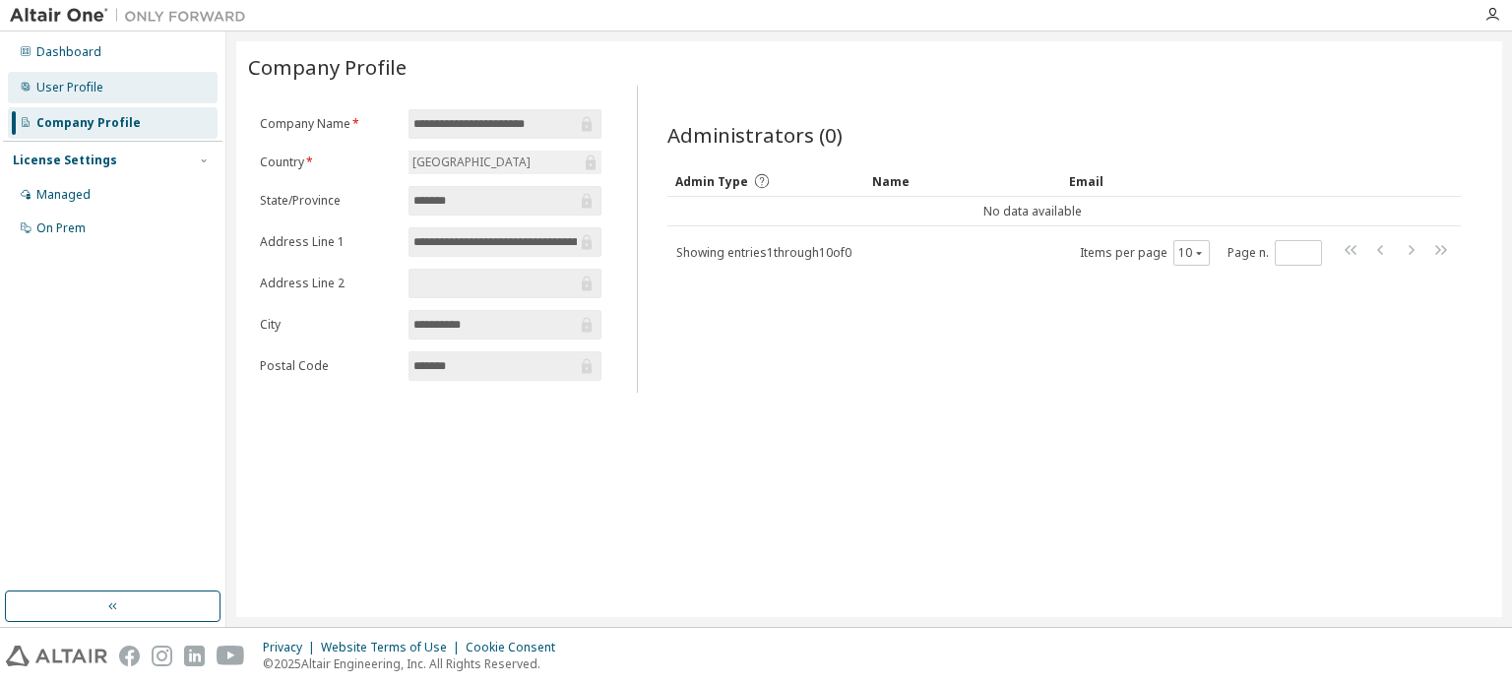
click at [109, 84] on div "User Profile" at bounding box center [113, 87] width 210 height 31
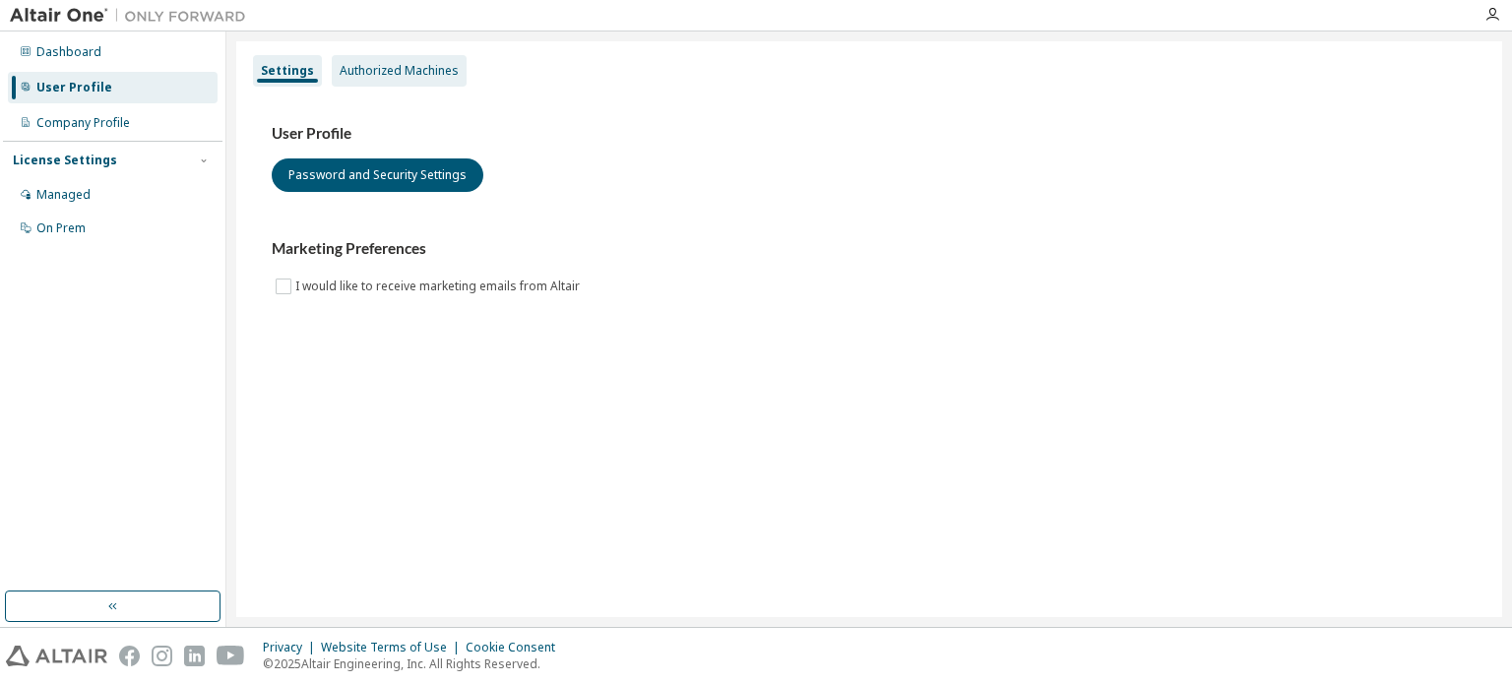
click at [374, 79] on div "Authorized Machines" at bounding box center [399, 70] width 135 height 31
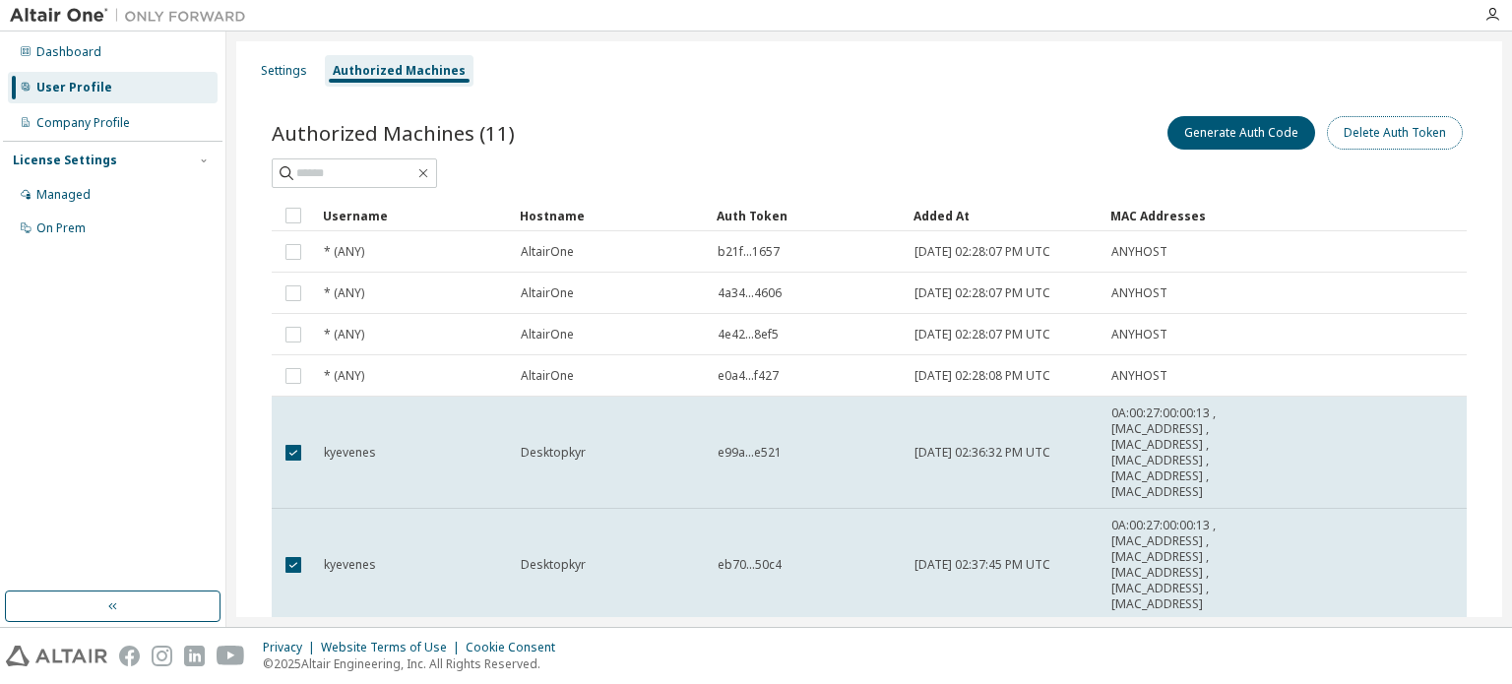
click at [1385, 133] on button "Delete Auth Token" at bounding box center [1395, 132] width 136 height 33
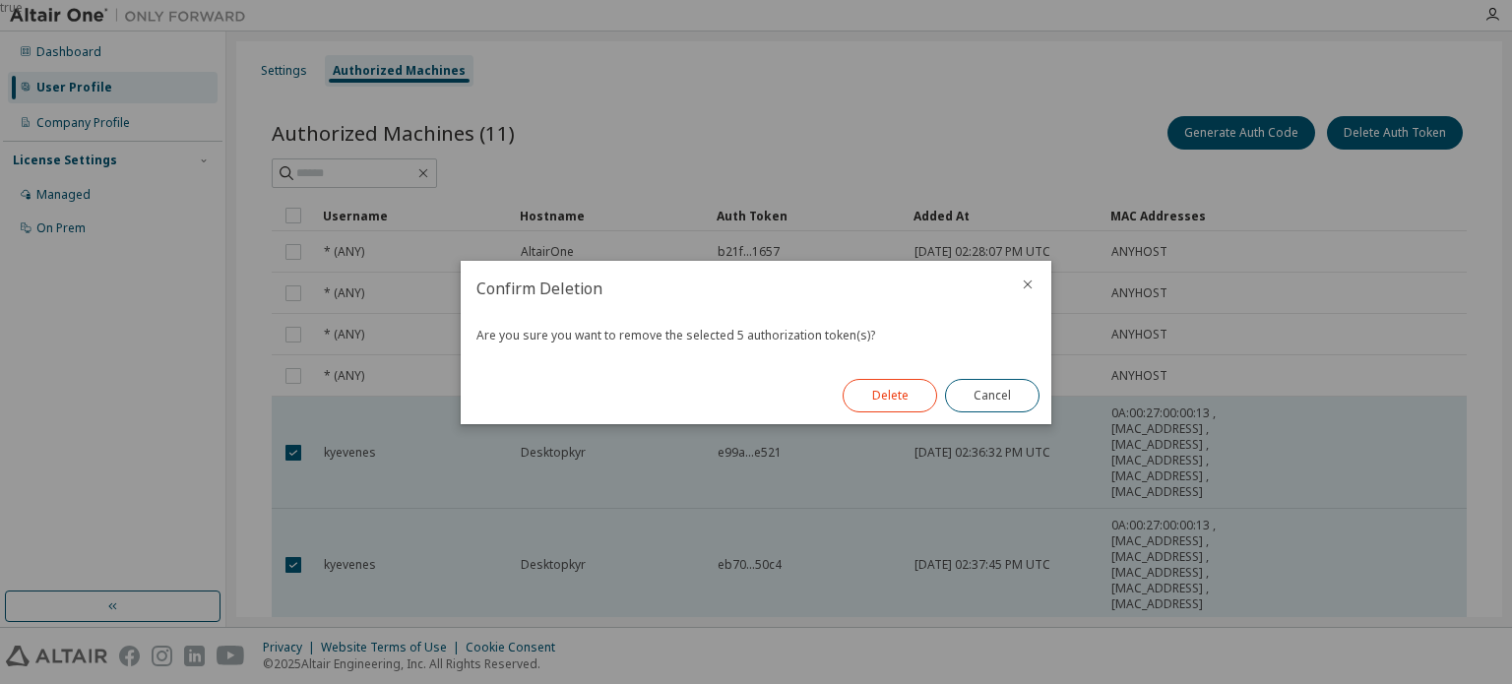
click at [909, 391] on button "Delete" at bounding box center [889, 395] width 94 height 33
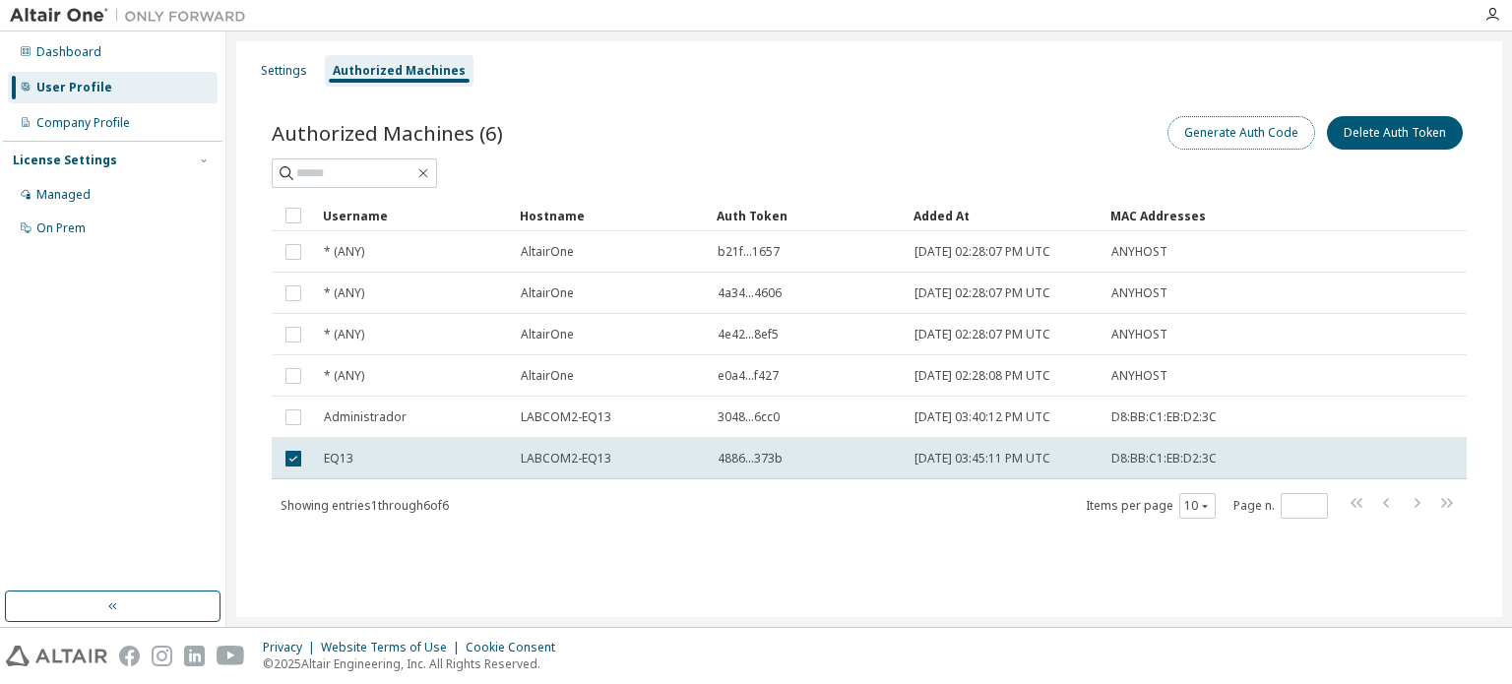
click at [1260, 138] on button "Generate Auth Code" at bounding box center [1241, 132] width 148 height 33
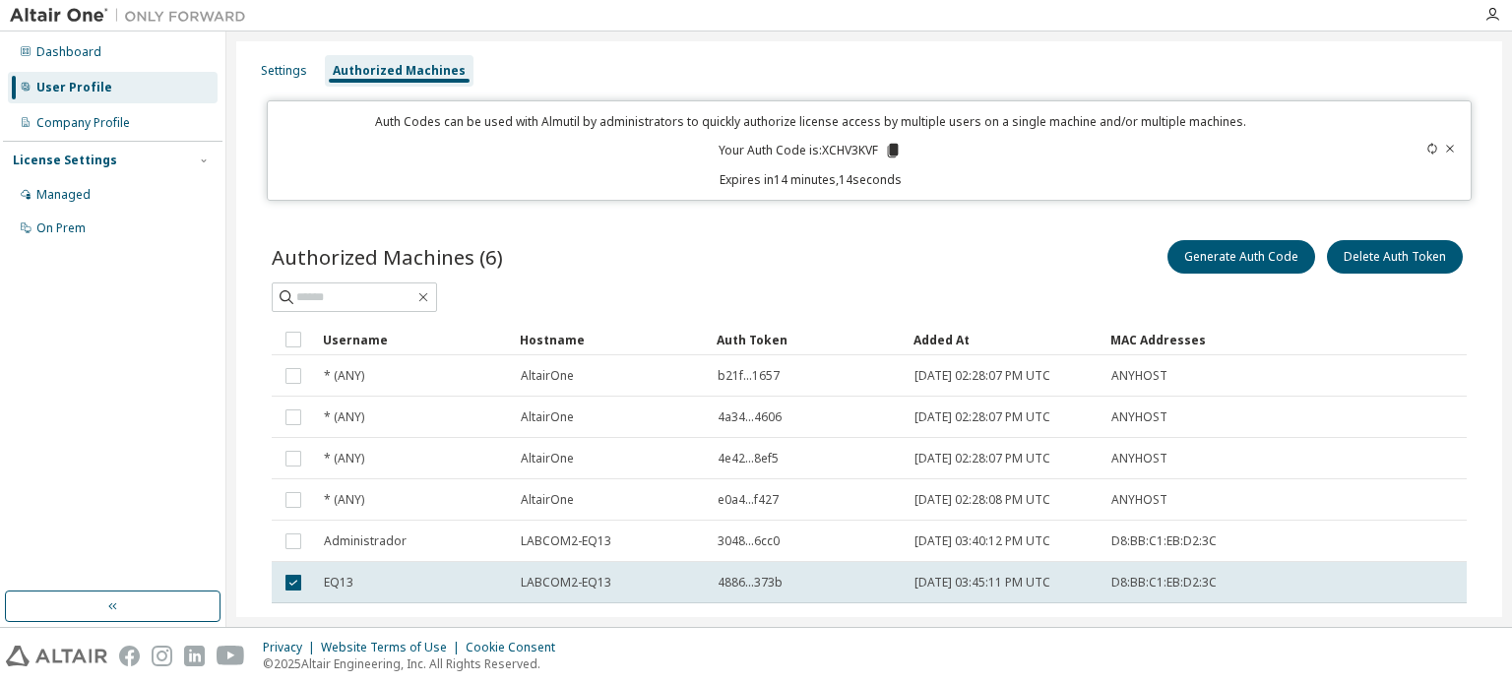
click at [1358, 208] on div "Settings Authorized Machines Auth Codes can be used with Almutil by administrat…" at bounding box center [869, 373] width 1266 height 665
click at [1358, 263] on button "Delete Auth Token" at bounding box center [1395, 256] width 136 height 33
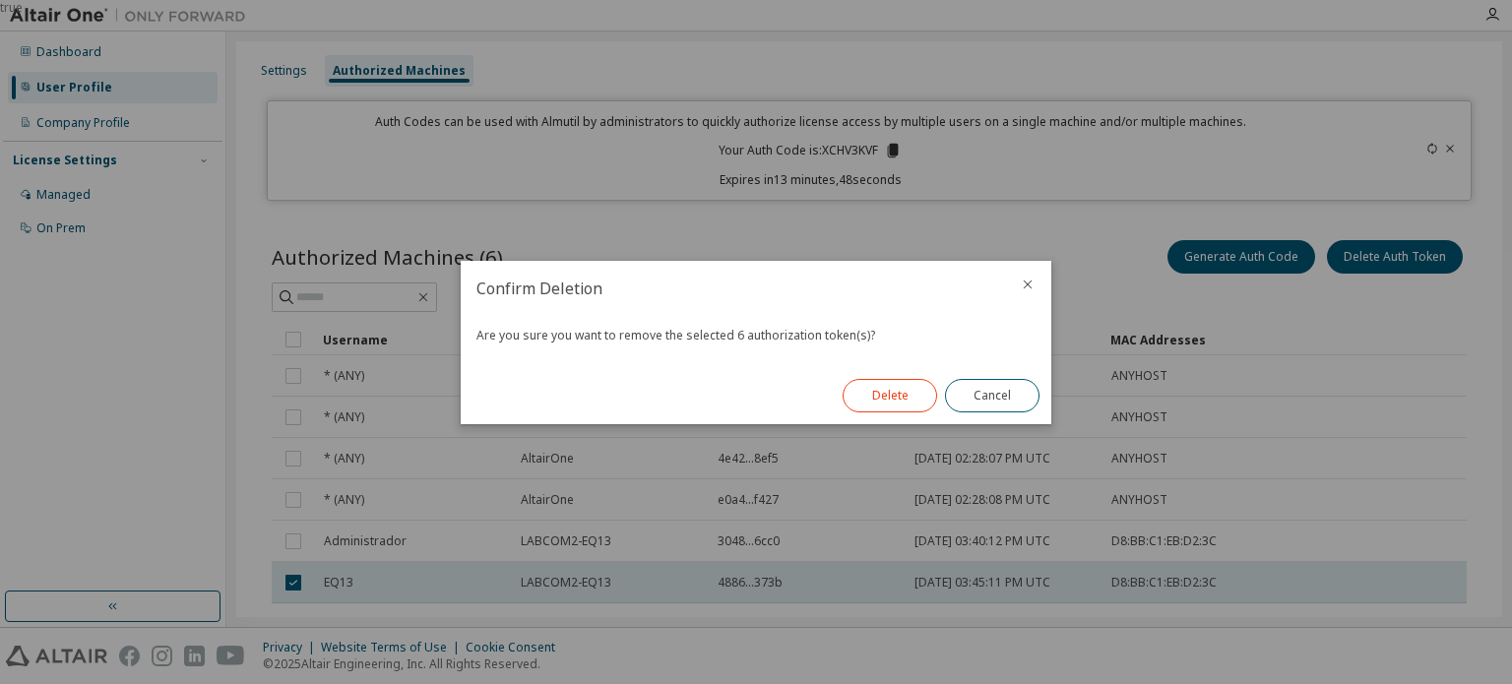
click at [921, 396] on button "Delete" at bounding box center [889, 395] width 94 height 33
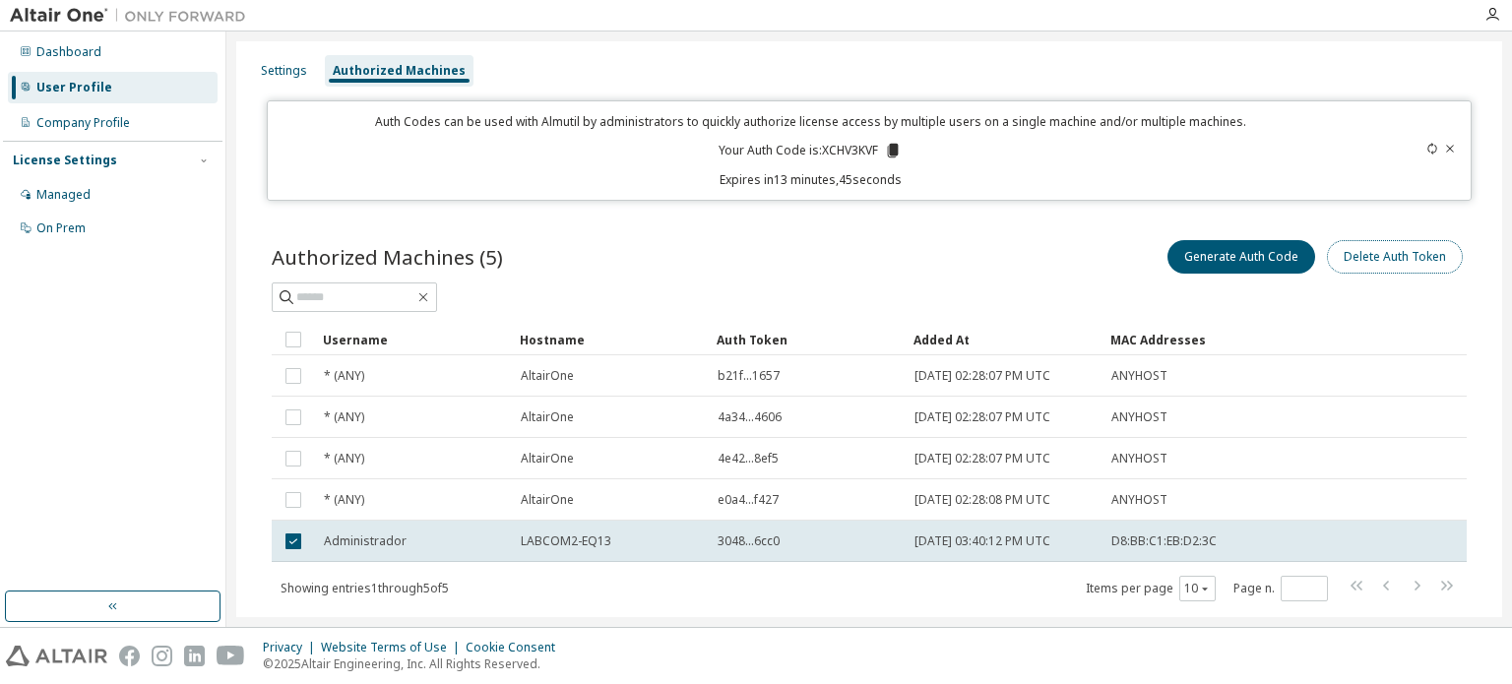
click at [1346, 258] on button "Delete Auth Token" at bounding box center [1395, 256] width 136 height 33
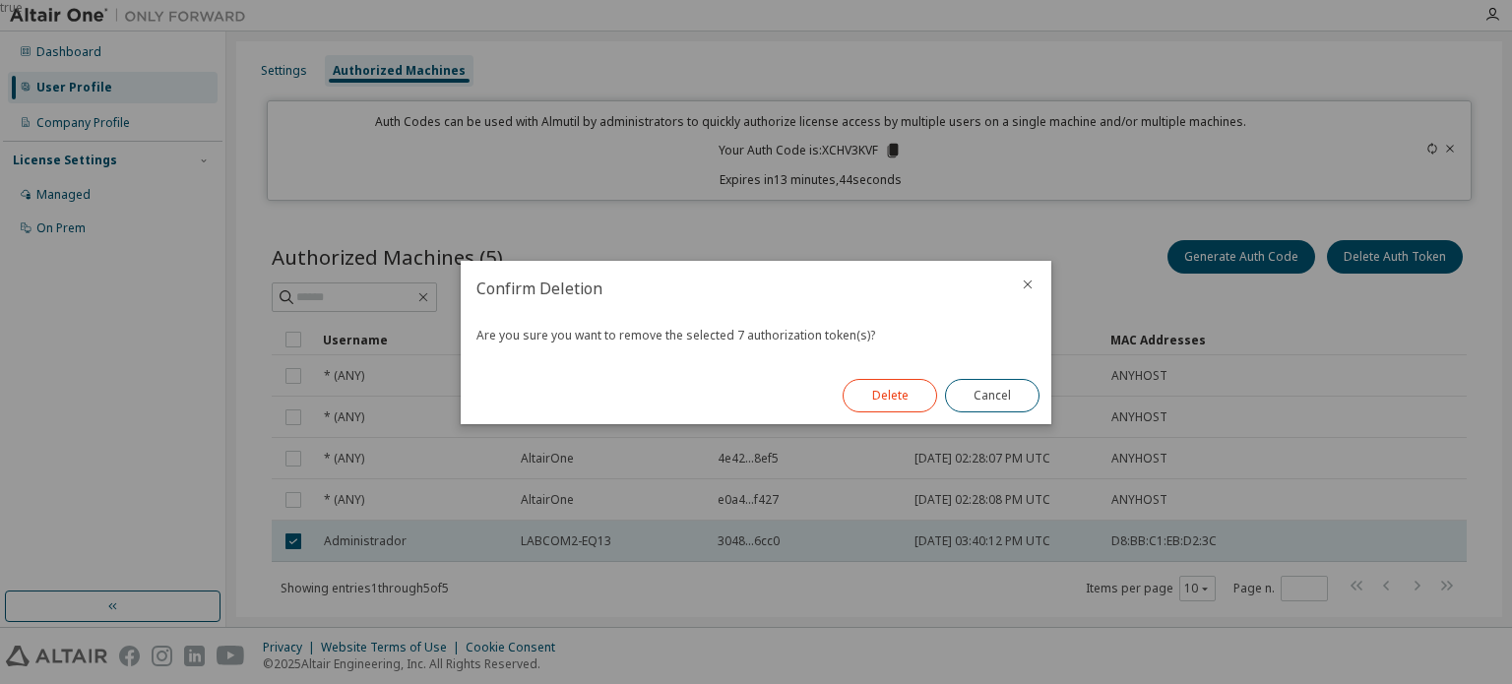
click at [897, 411] on button "Delete" at bounding box center [889, 395] width 94 height 33
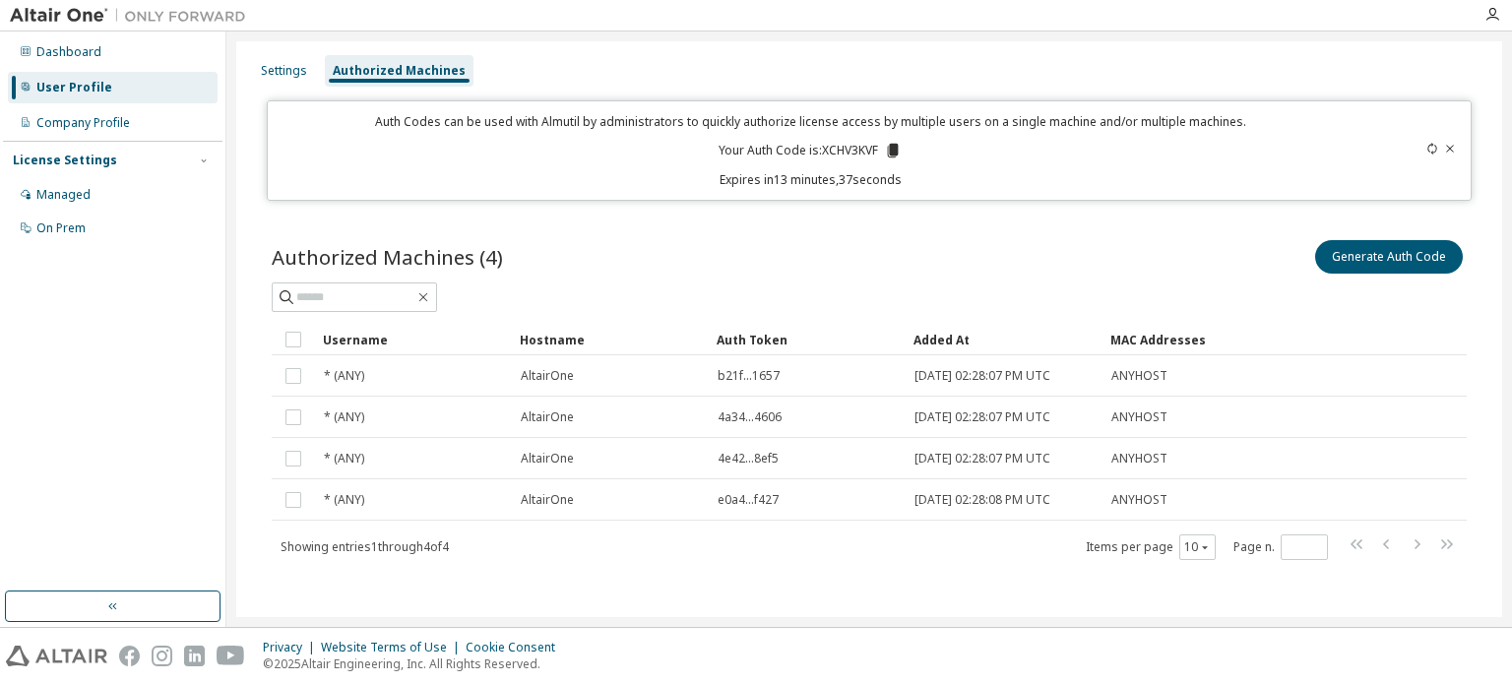
click at [859, 337] on div "Auth Token" at bounding box center [806, 339] width 181 height 31
click at [1446, 150] on icon at bounding box center [1450, 148] width 8 height 7
